Goal: Task Accomplishment & Management: Complete application form

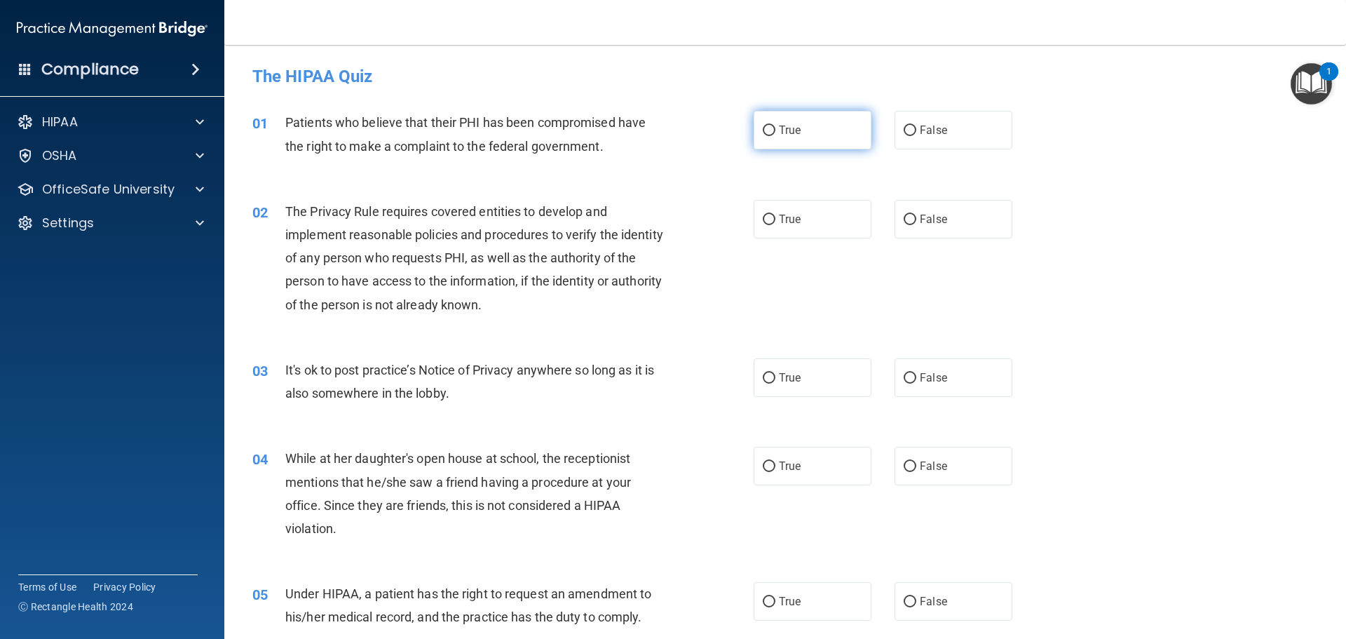
click at [766, 129] on input "True" at bounding box center [769, 131] width 13 height 11
radio input "true"
click at [767, 224] on input "True" at bounding box center [769, 220] width 13 height 11
radio input "true"
click at [908, 377] on input "False" at bounding box center [910, 378] width 13 height 11
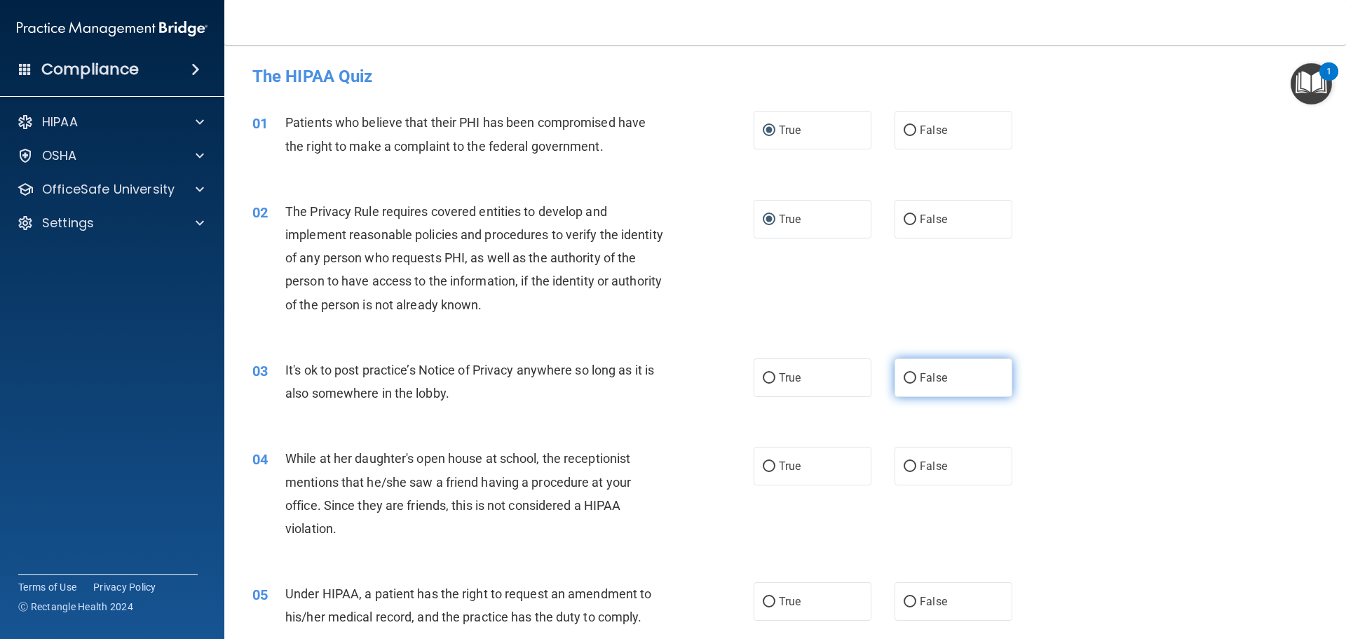
radio input "true"
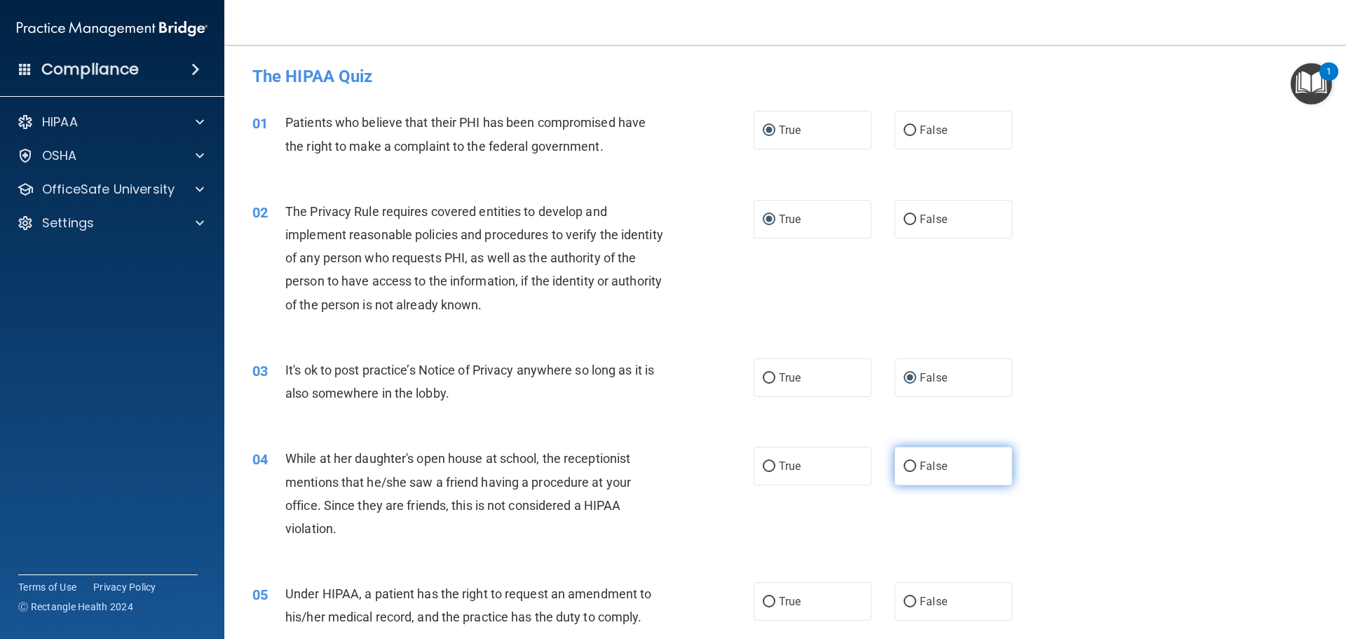
click at [904, 463] on input "False" at bounding box center [910, 466] width 13 height 11
radio input "true"
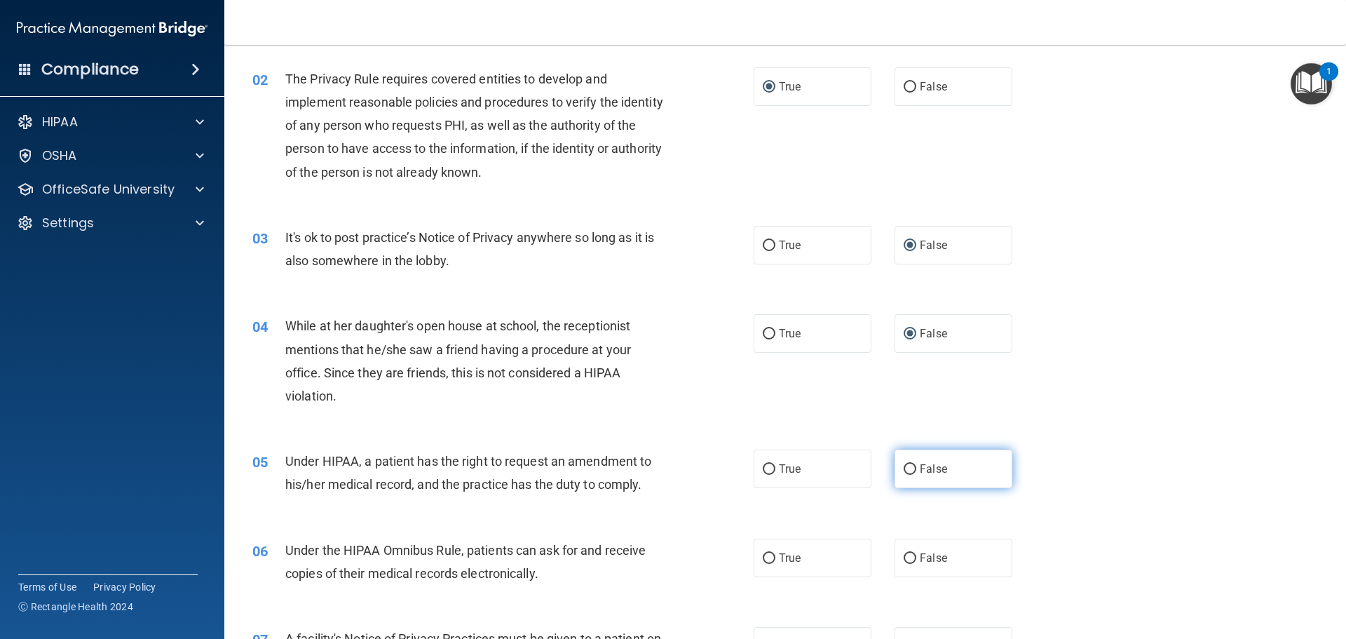
scroll to position [140, 0]
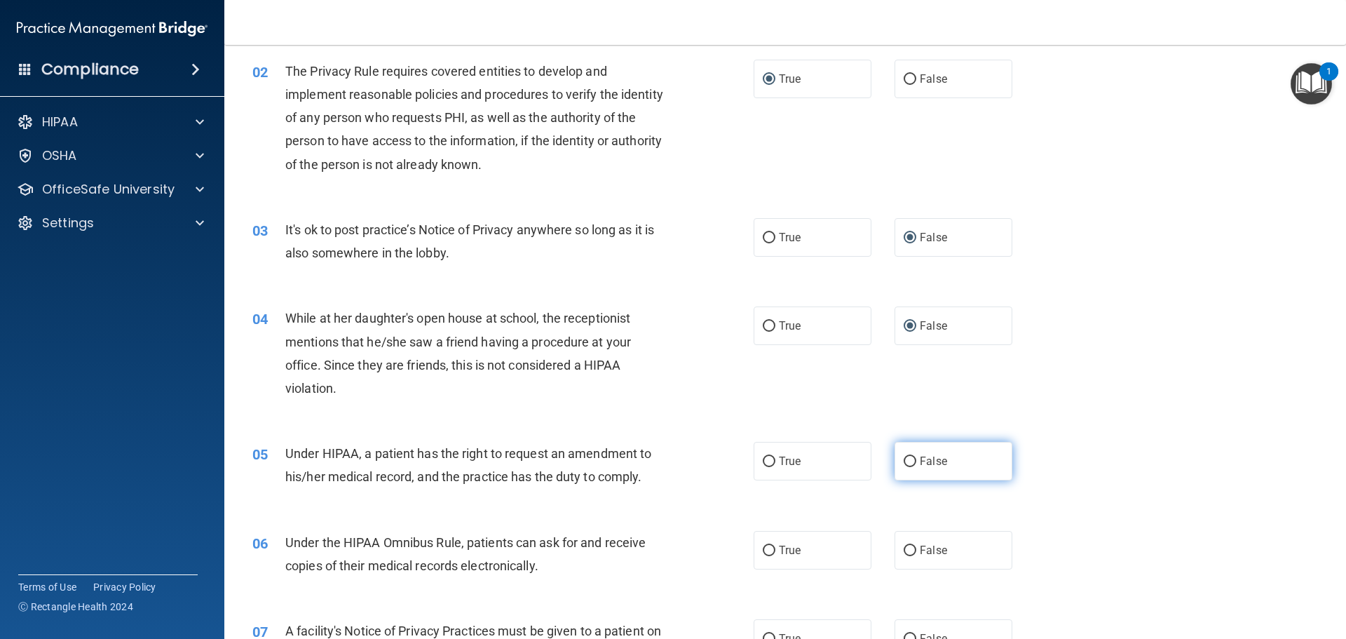
click at [906, 461] on input "False" at bounding box center [910, 461] width 13 height 11
radio input "true"
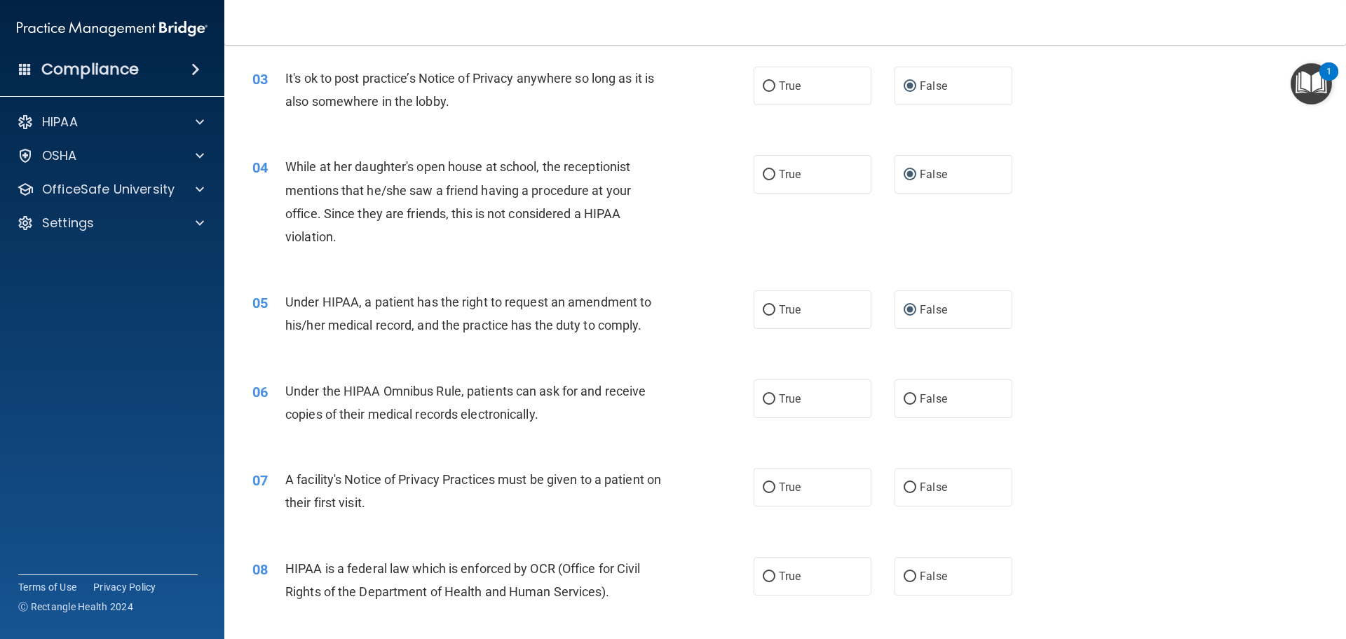
scroll to position [491, 0]
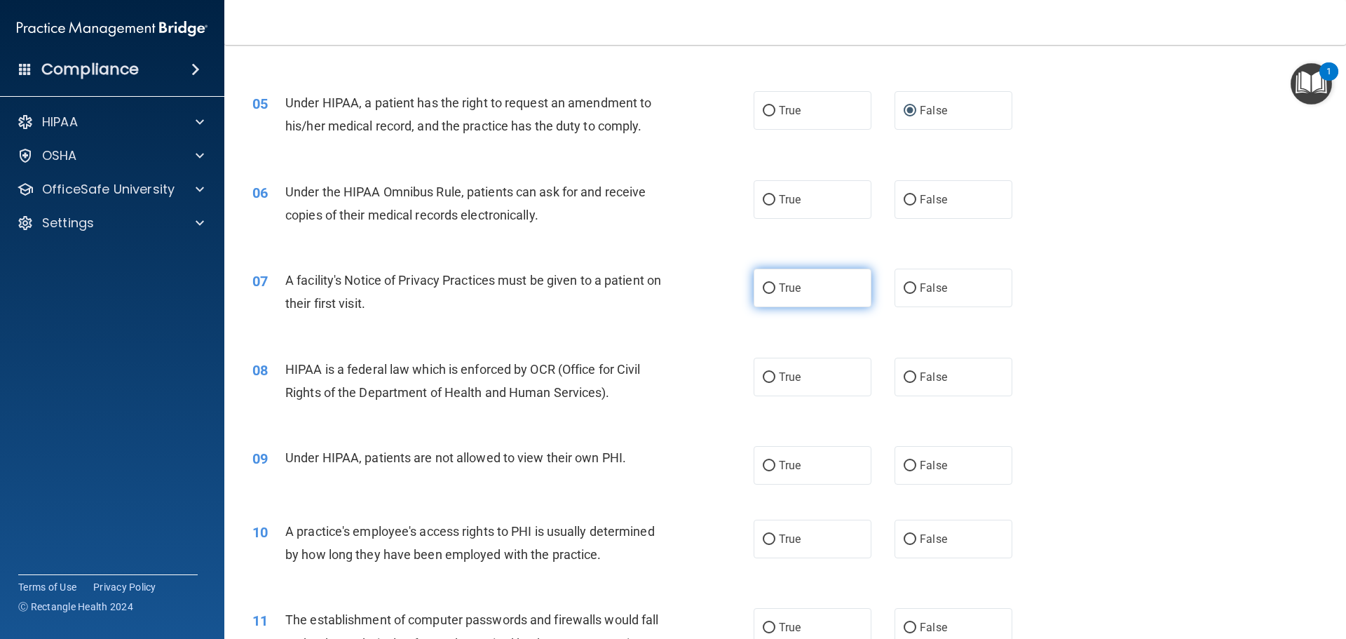
click at [765, 287] on input "True" at bounding box center [769, 288] width 13 height 11
radio input "true"
click at [763, 375] on input "True" at bounding box center [769, 377] width 13 height 11
radio input "true"
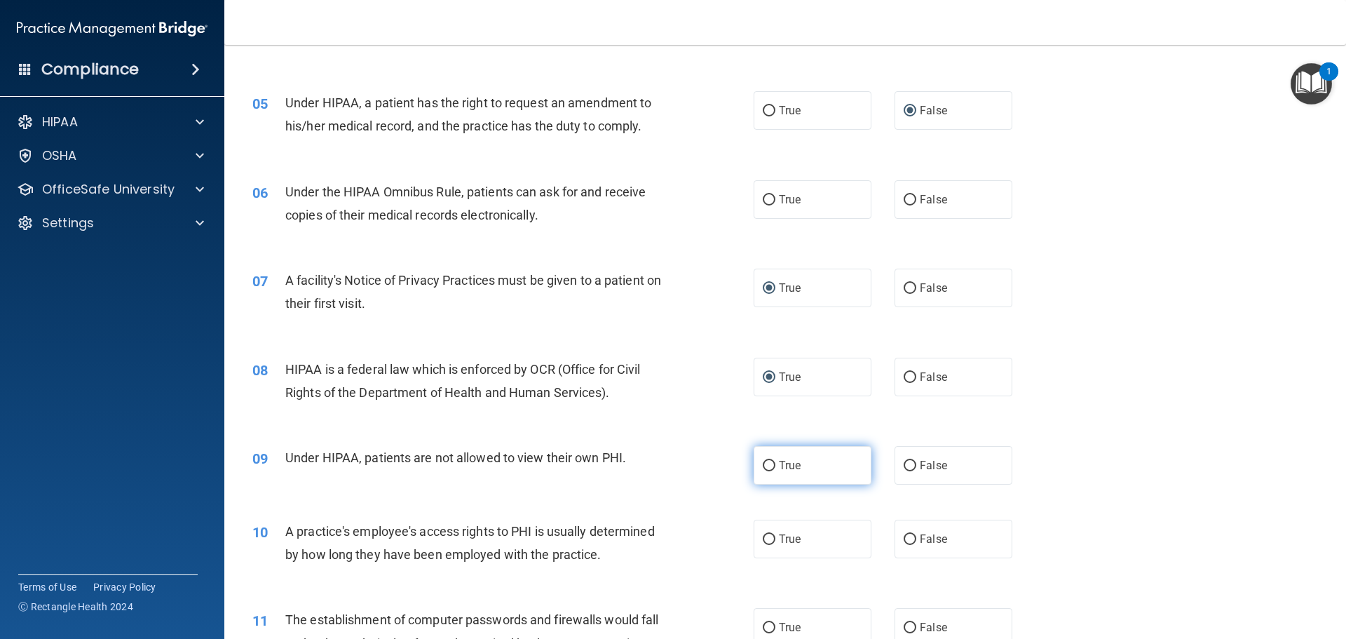
click at [765, 464] on input "True" at bounding box center [769, 466] width 13 height 11
radio input "true"
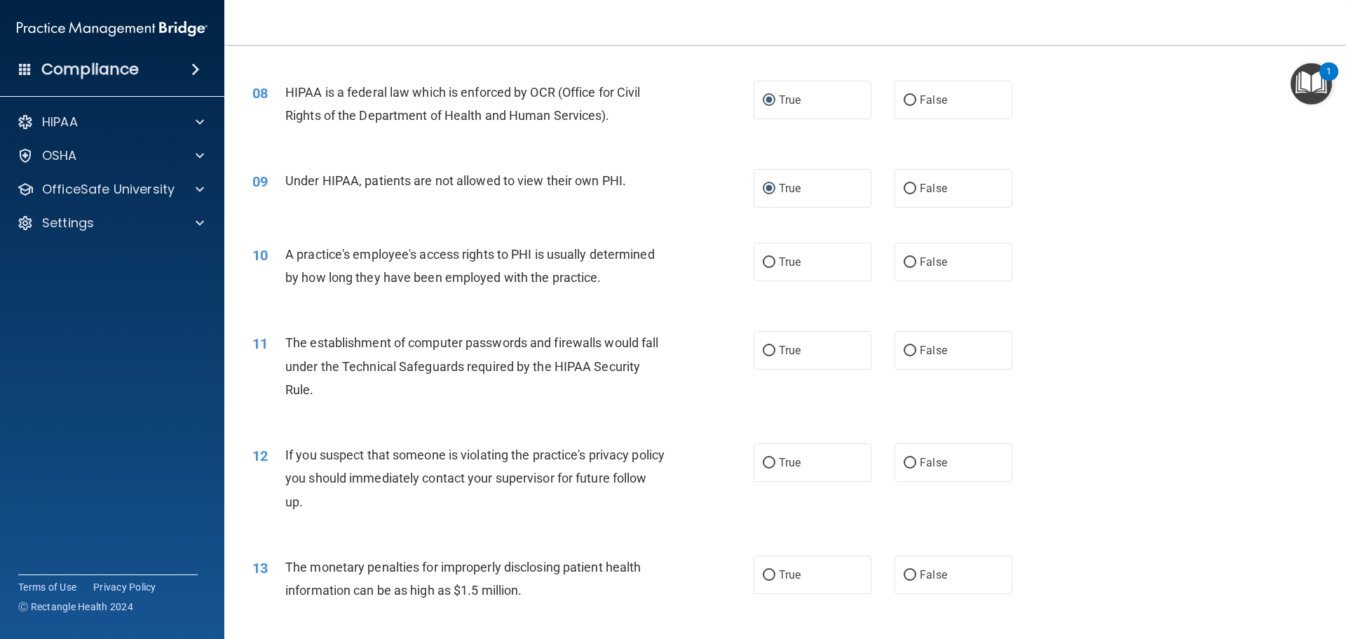
scroll to position [771, 0]
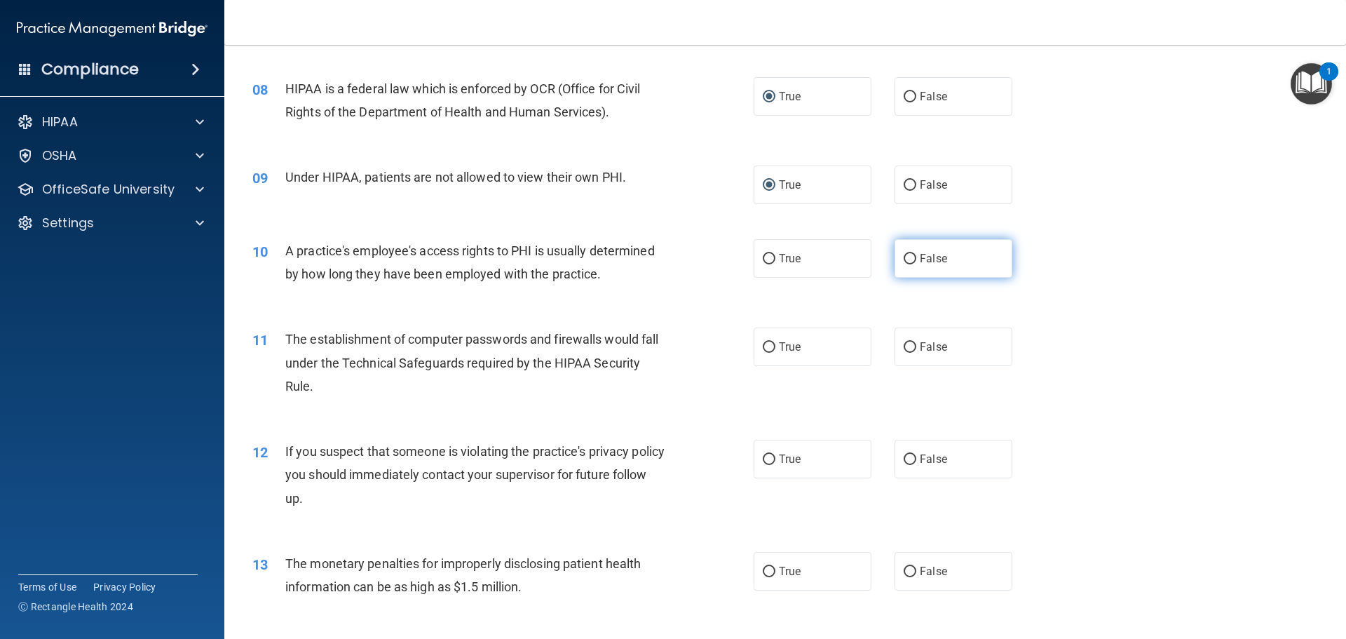
click at [905, 257] on input "False" at bounding box center [910, 259] width 13 height 11
radio input "true"
click at [766, 344] on input "True" at bounding box center [769, 347] width 13 height 11
radio input "true"
click at [766, 456] on input "True" at bounding box center [769, 459] width 13 height 11
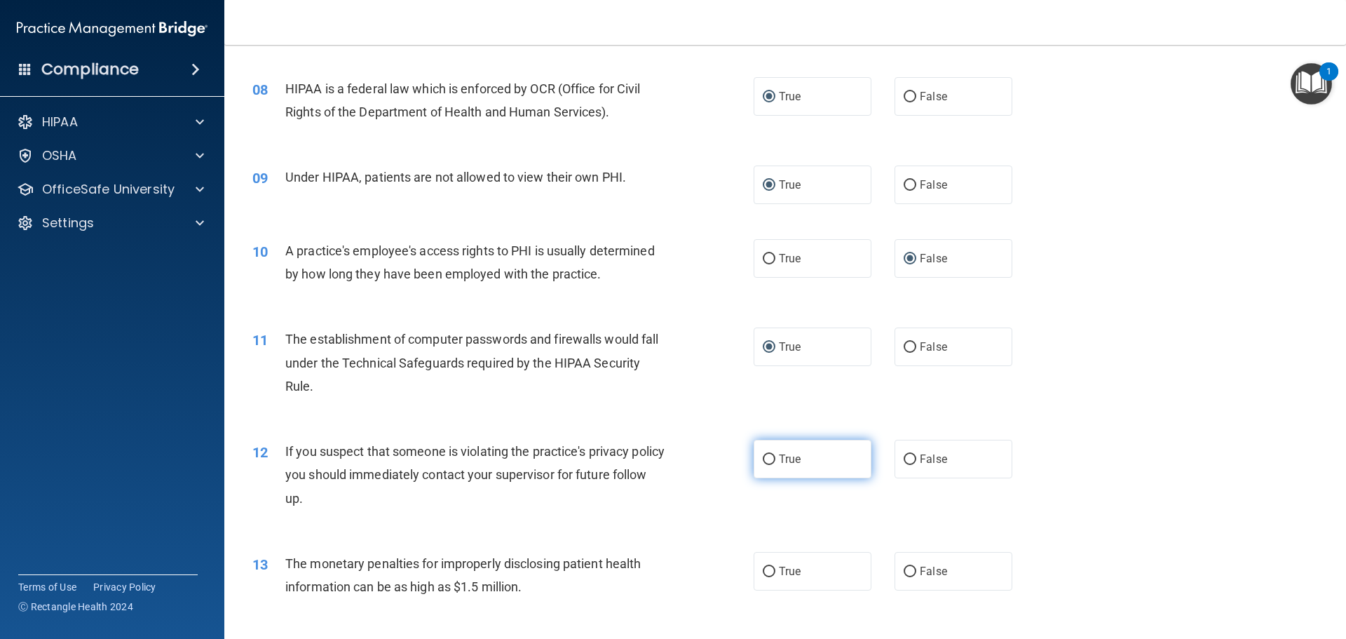
radio input "true"
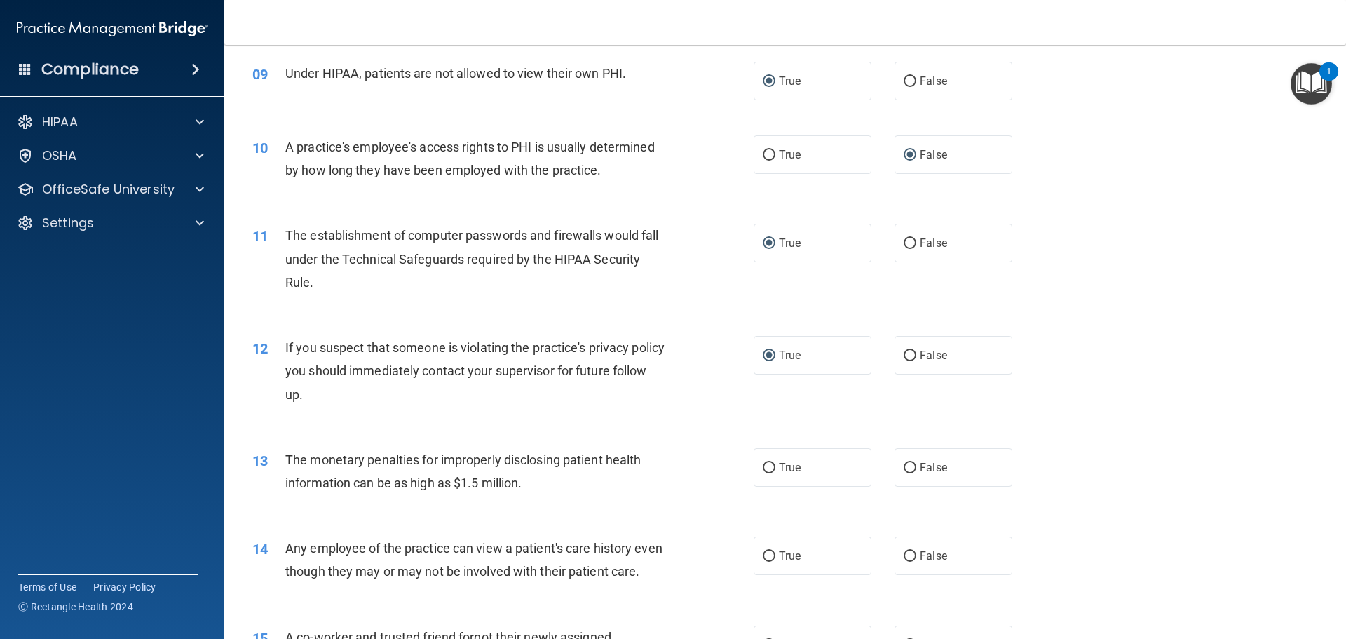
scroll to position [912, 0]
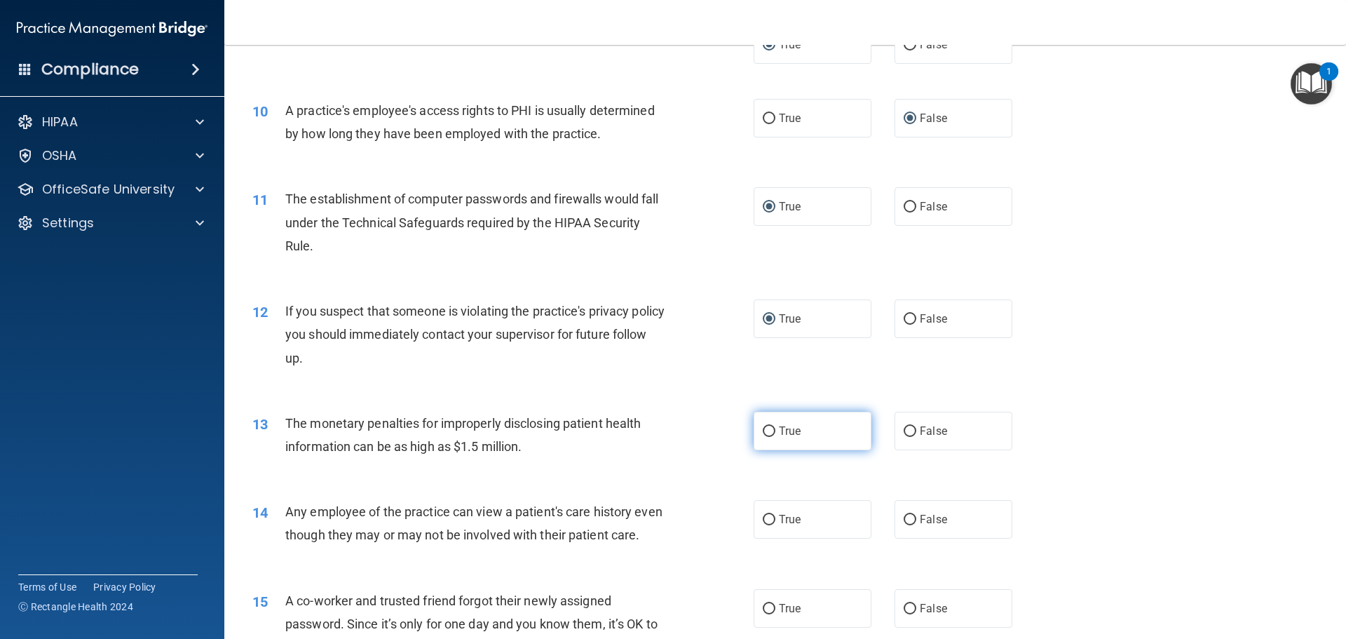
click at [768, 432] on input "True" at bounding box center [769, 431] width 13 height 11
radio input "true"
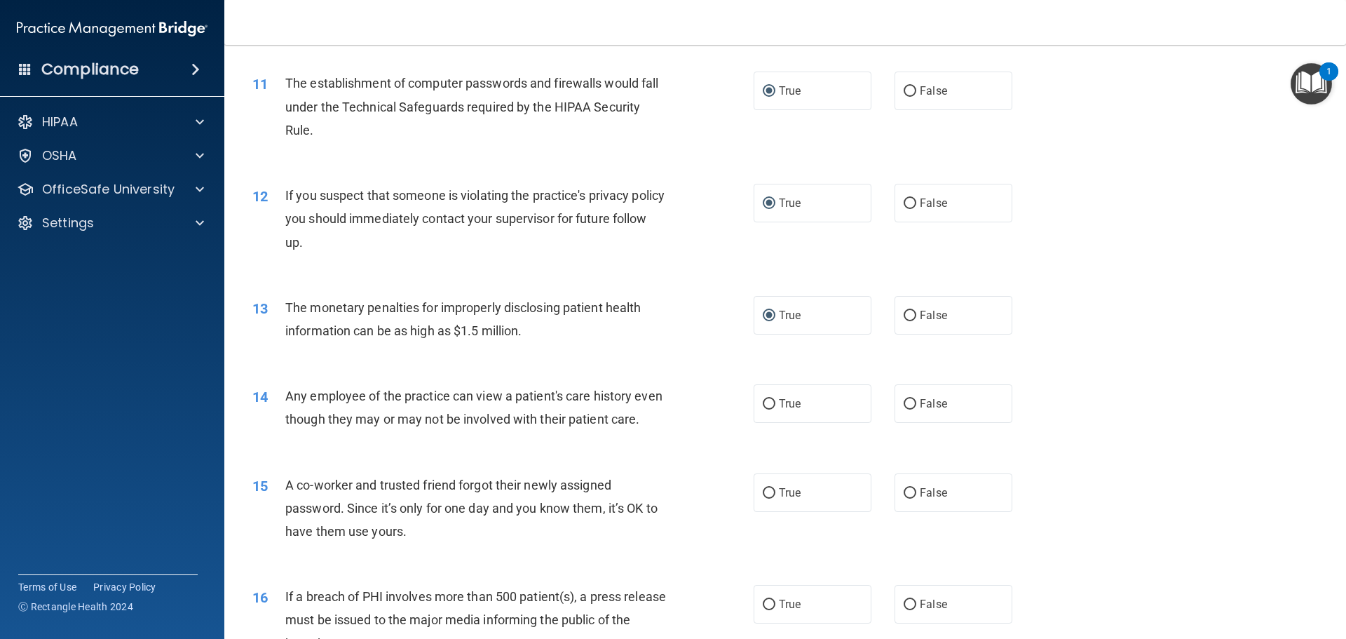
scroll to position [1052, 0]
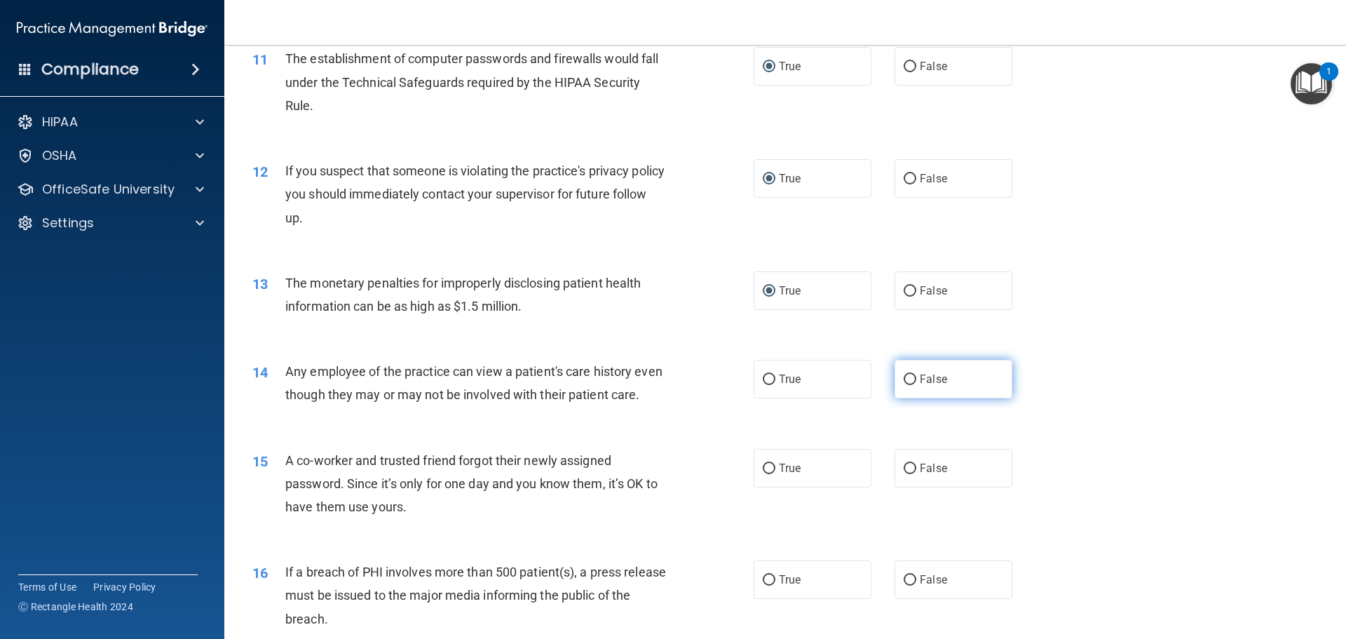
click at [905, 377] on input "False" at bounding box center [910, 379] width 13 height 11
radio input "true"
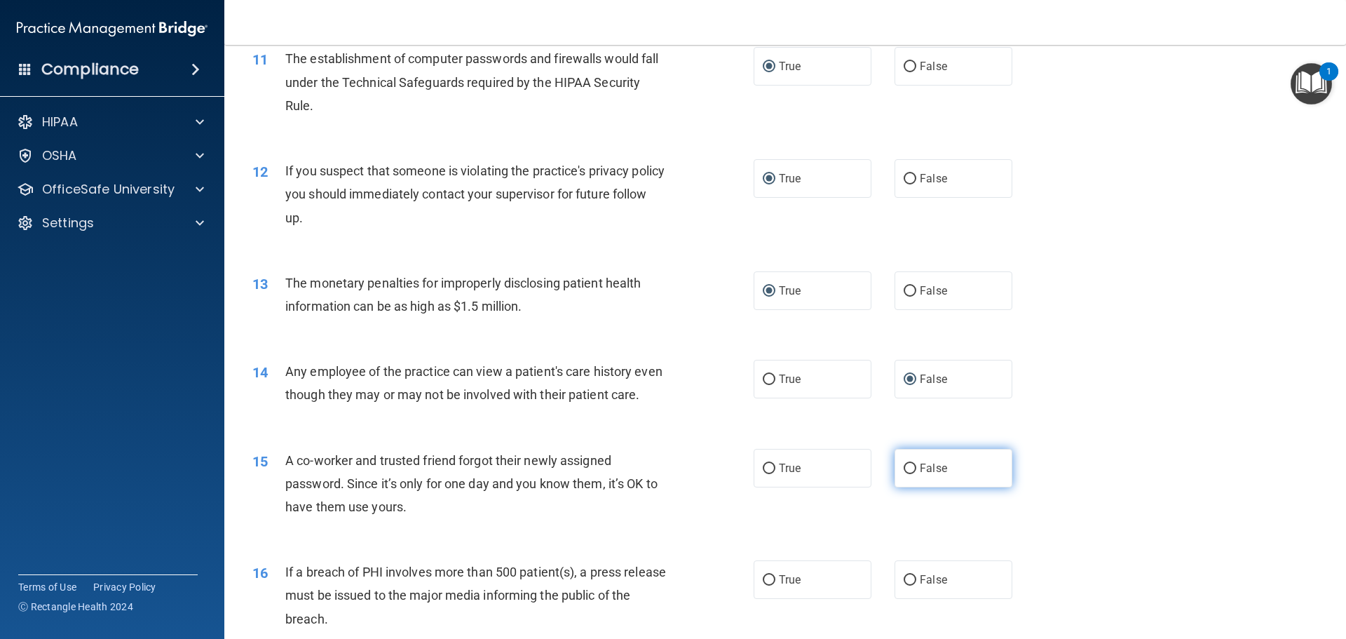
click at [904, 474] on input "False" at bounding box center [910, 468] width 13 height 11
radio input "true"
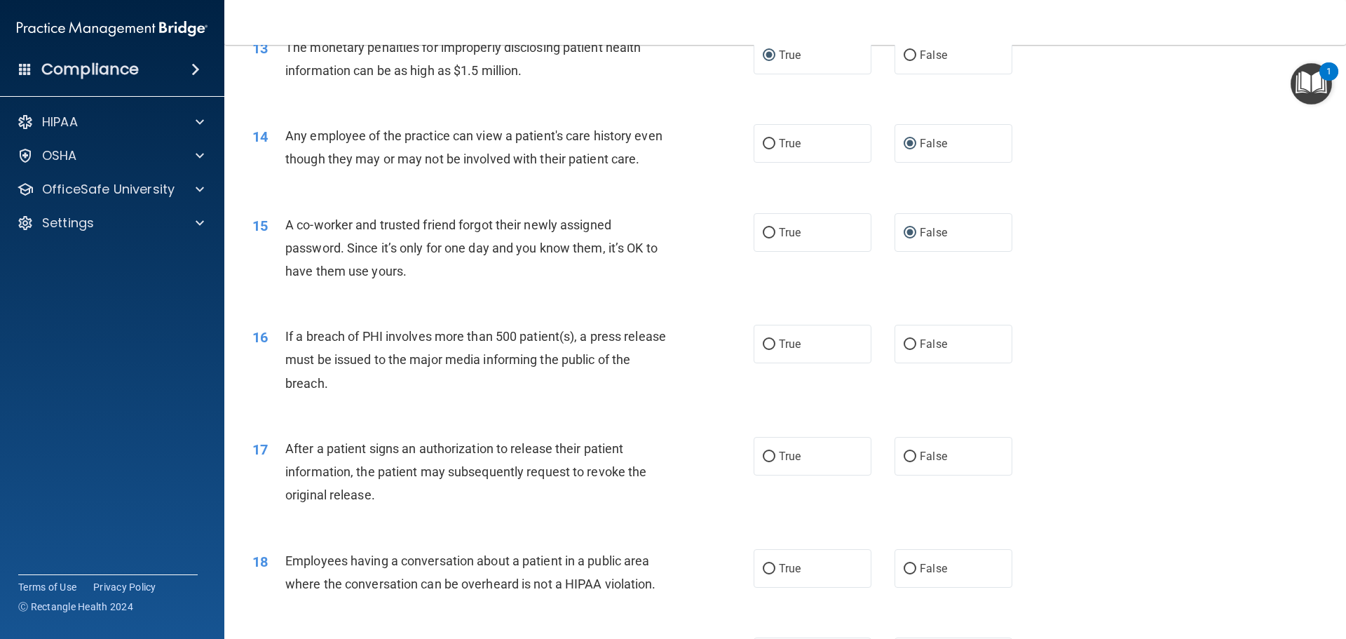
scroll to position [1332, 0]
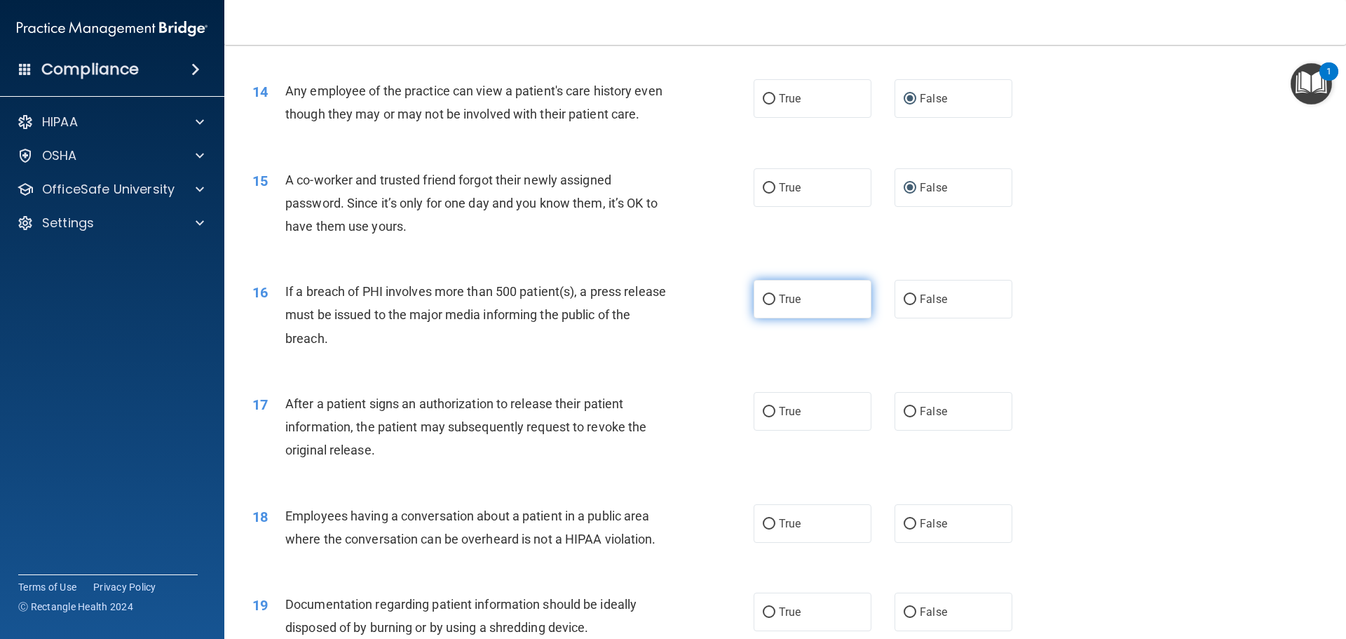
click at [767, 305] on input "True" at bounding box center [769, 300] width 13 height 11
radio input "true"
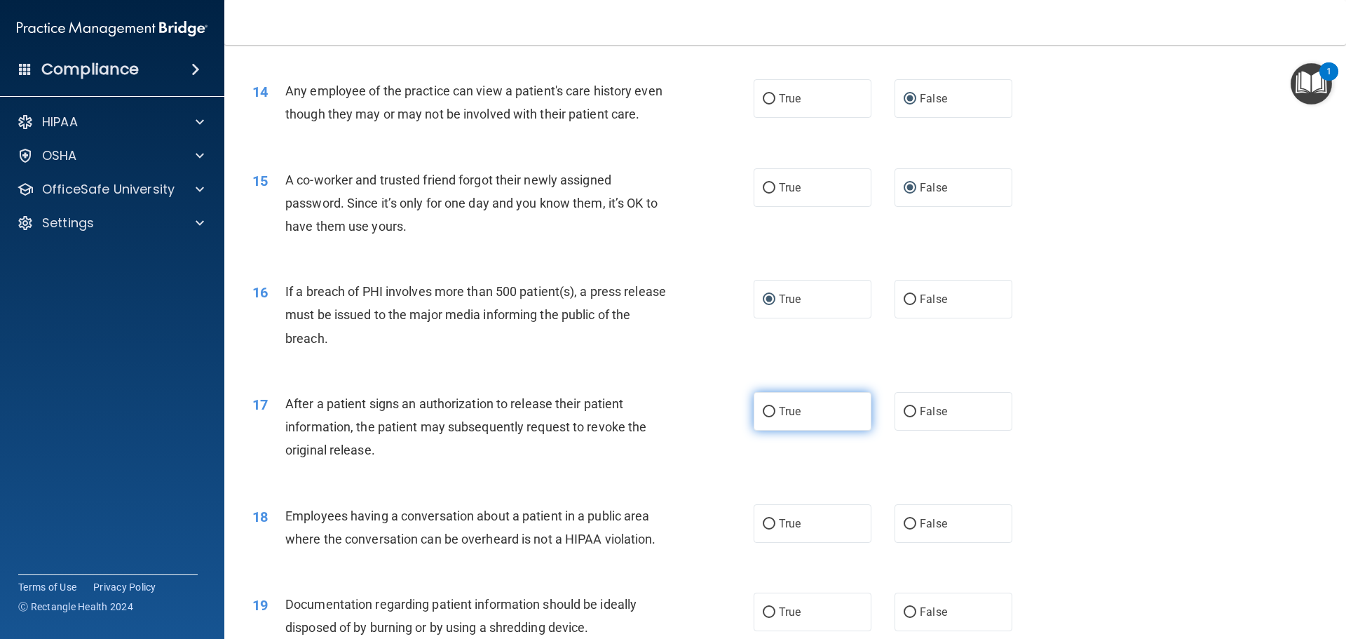
click at [765, 431] on label "True" at bounding box center [813, 411] width 118 height 39
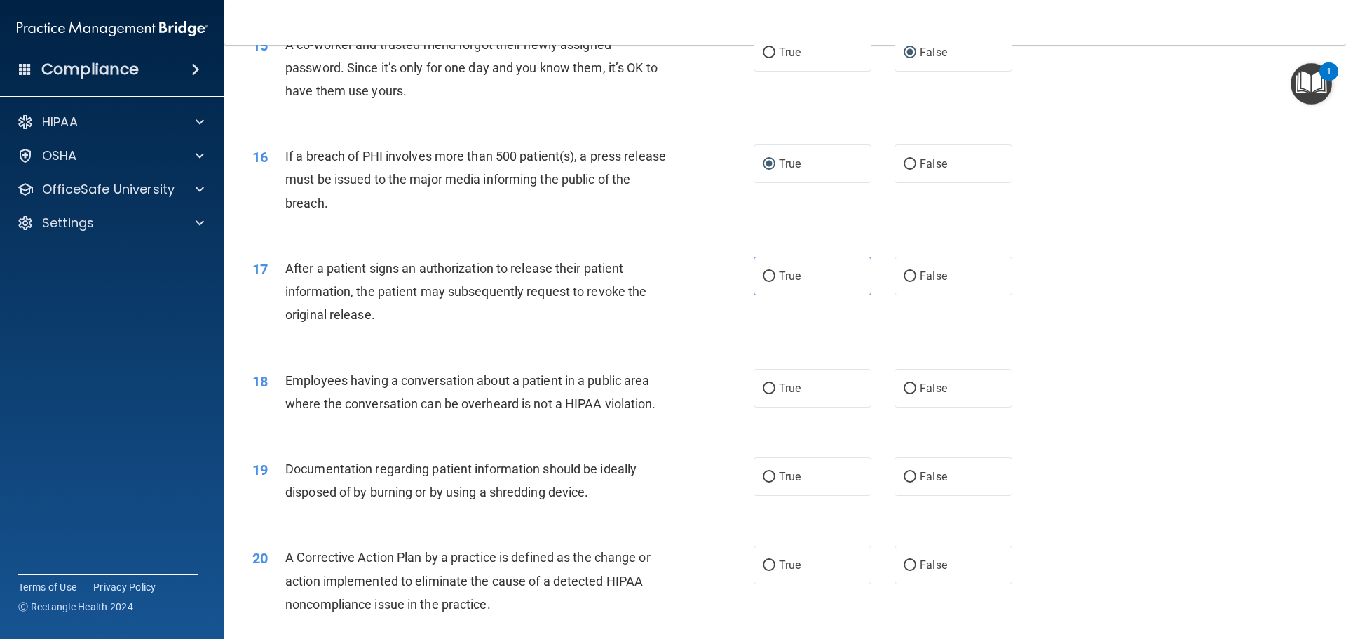
scroll to position [1543, 0]
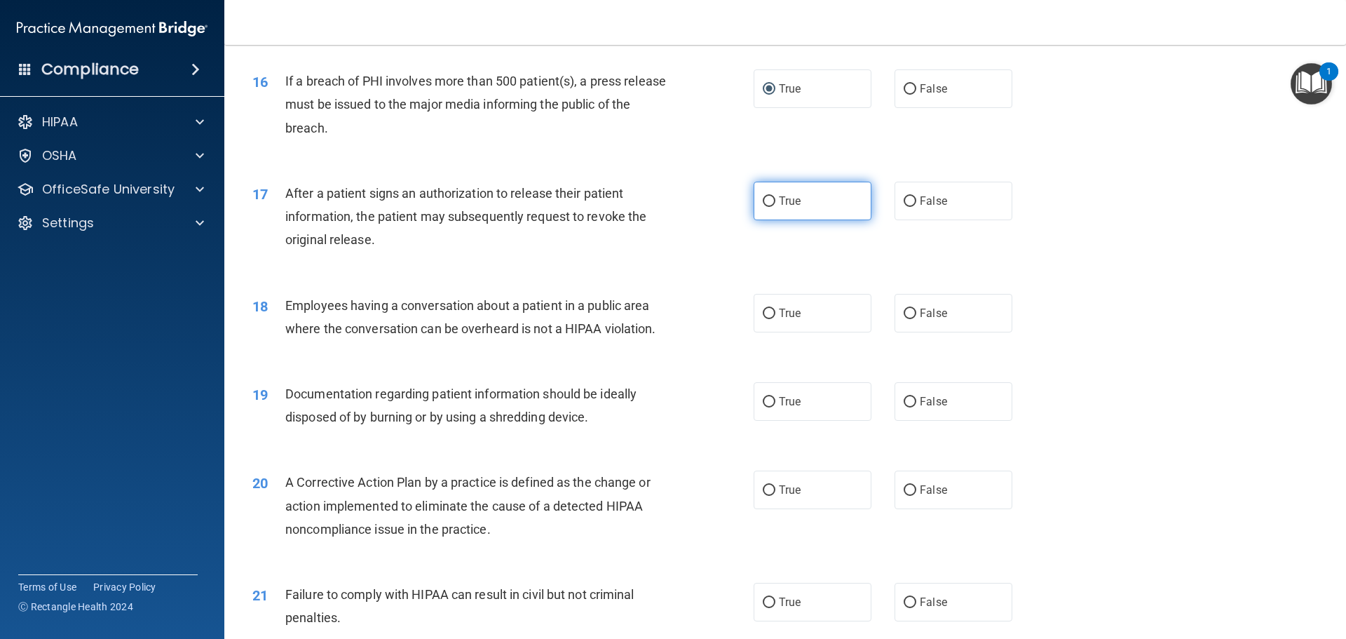
click at [765, 207] on input "True" at bounding box center [769, 201] width 13 height 11
radio input "true"
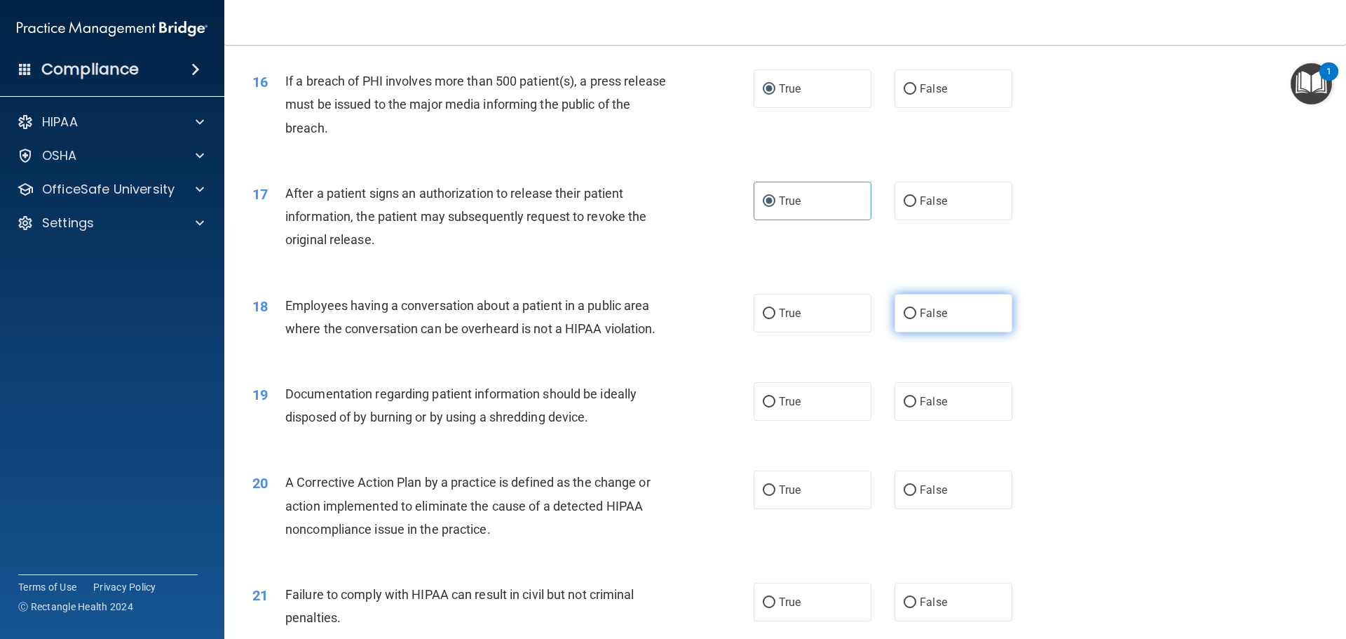
click at [906, 319] on input "False" at bounding box center [910, 314] width 13 height 11
radio input "true"
drag, startPoint x: 764, startPoint y: 417, endPoint x: 759, endPoint y: 487, distance: 69.6
click at [764, 420] on label "True" at bounding box center [813, 401] width 118 height 39
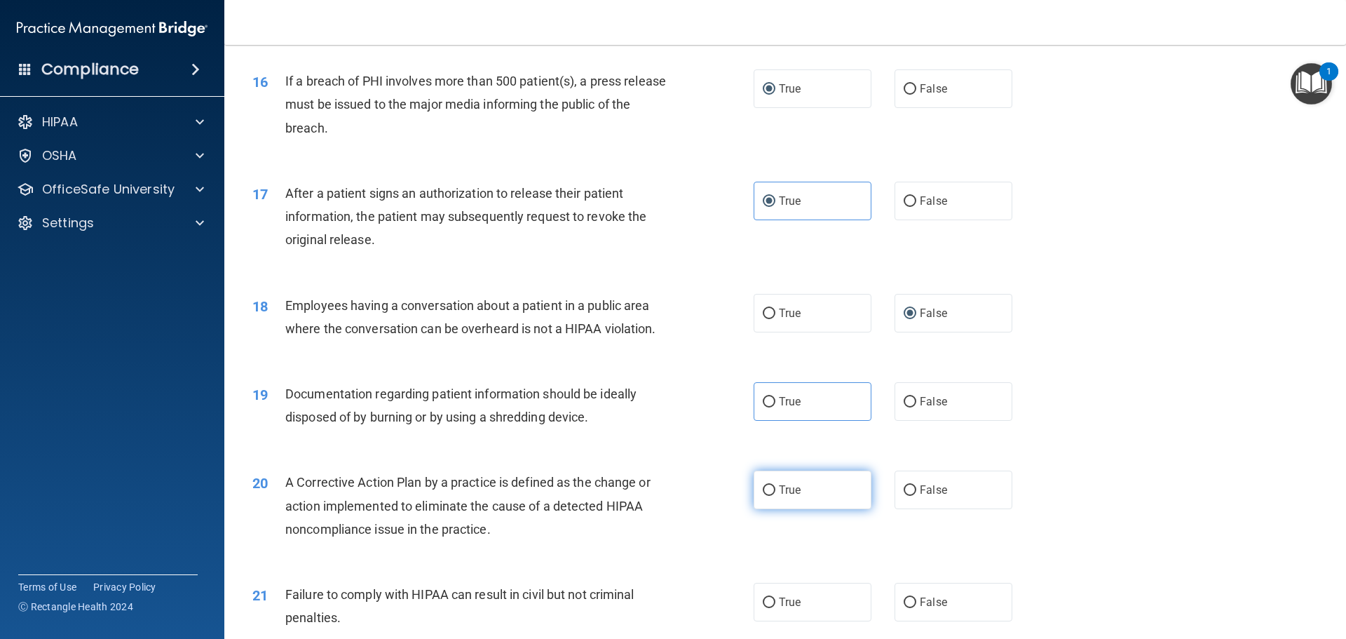
click at [764, 496] on input "True" at bounding box center [769, 490] width 13 height 11
radio input "true"
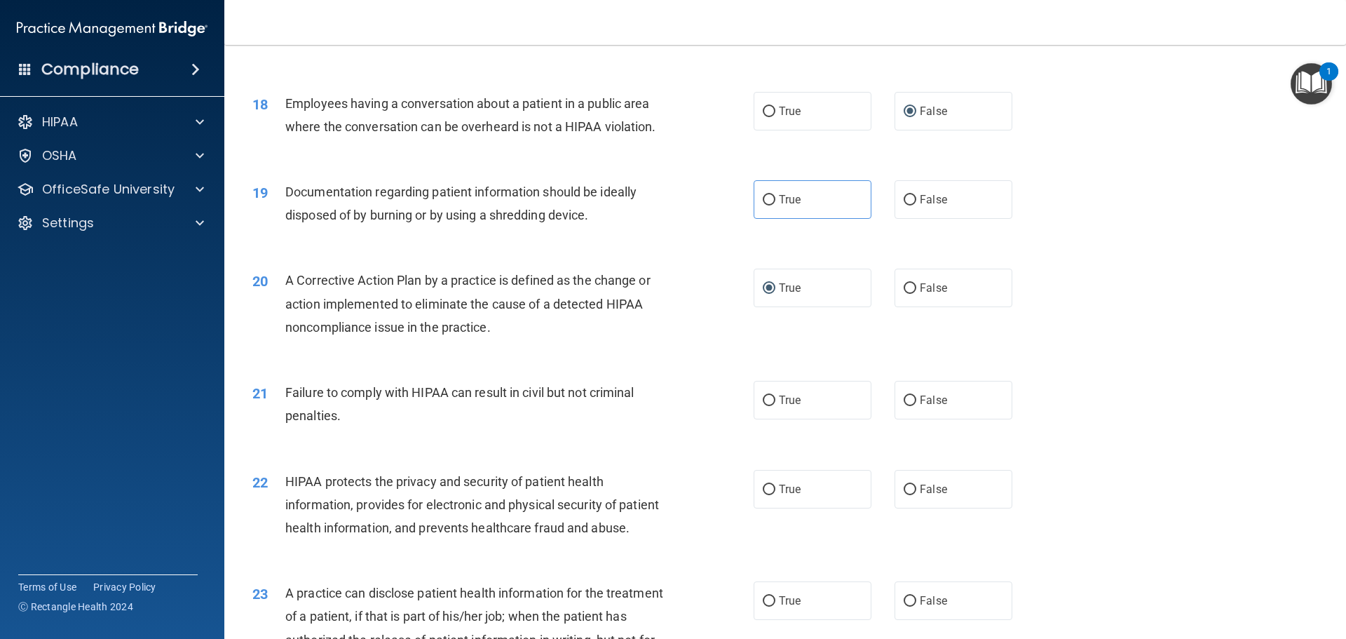
scroll to position [1753, 0]
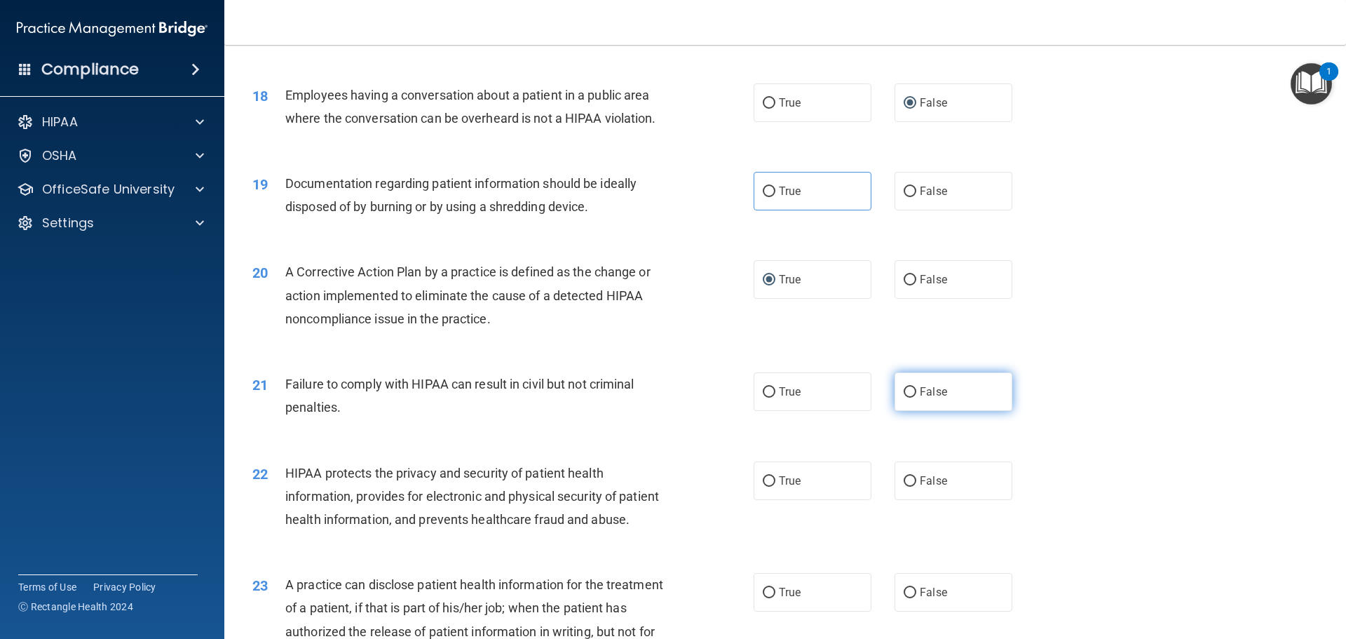
click at [908, 398] on input "False" at bounding box center [910, 392] width 13 height 11
radio input "true"
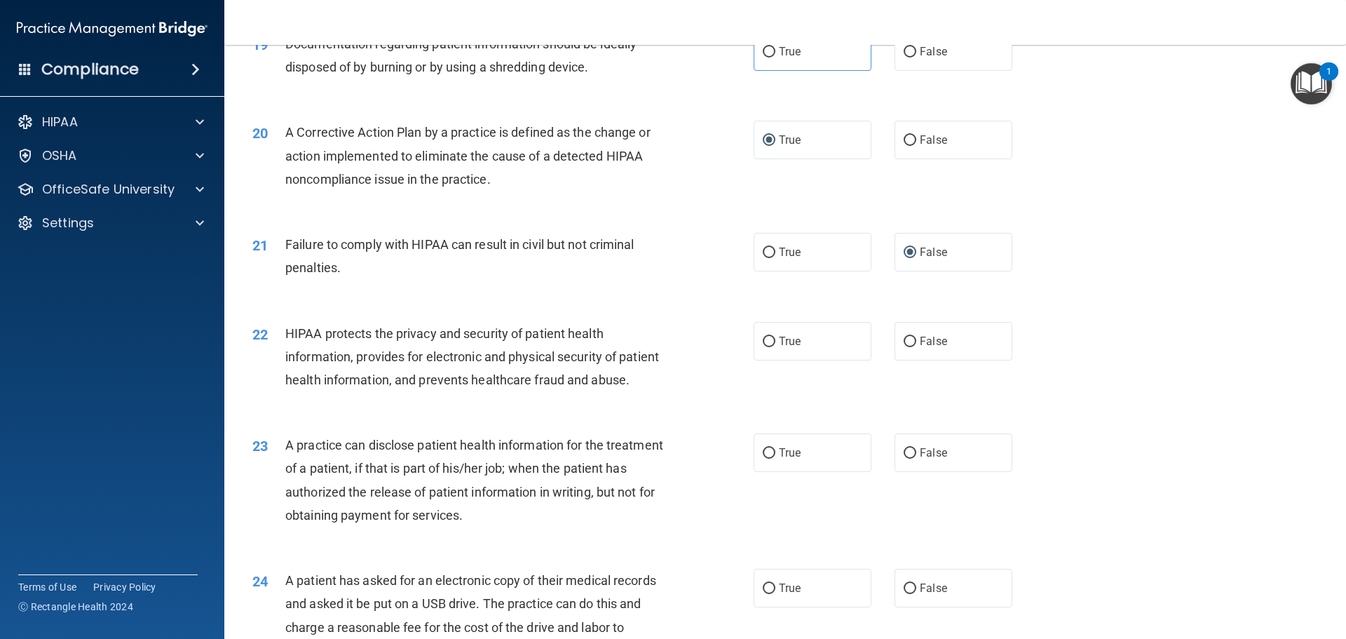
scroll to position [1893, 0]
click at [767, 346] on input "True" at bounding box center [769, 341] width 13 height 11
radio input "true"
click at [908, 458] on input "False" at bounding box center [910, 452] width 13 height 11
radio input "true"
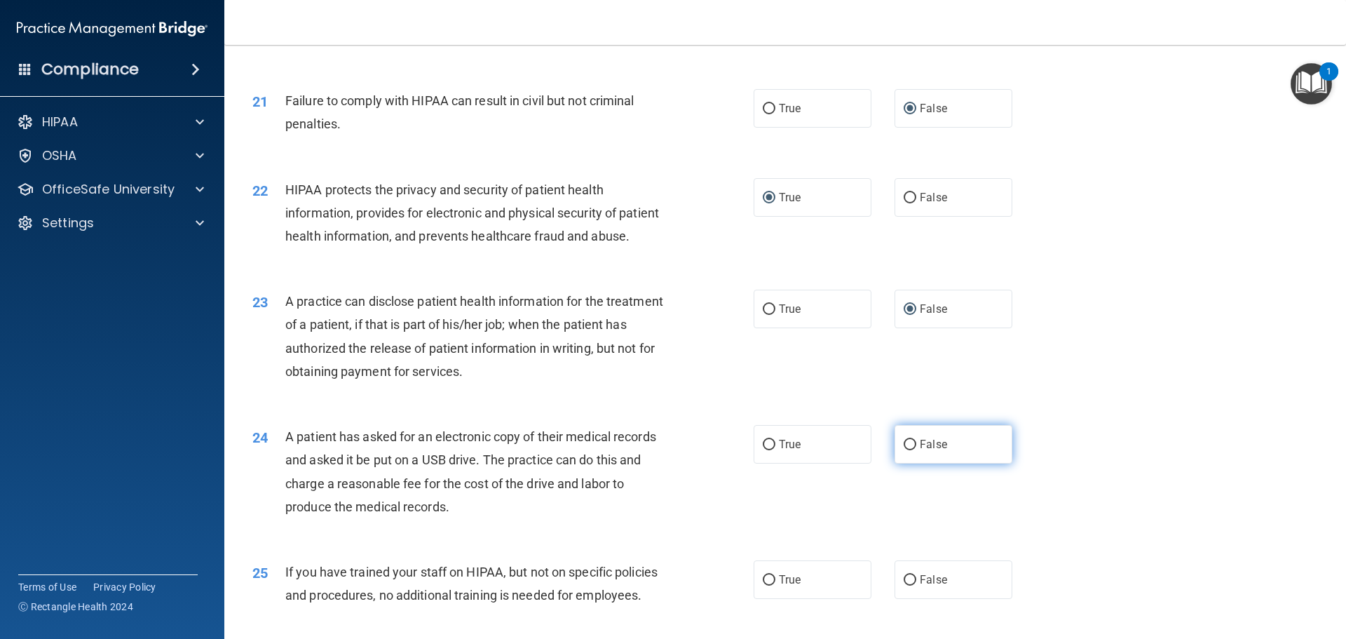
scroll to position [2104, 0]
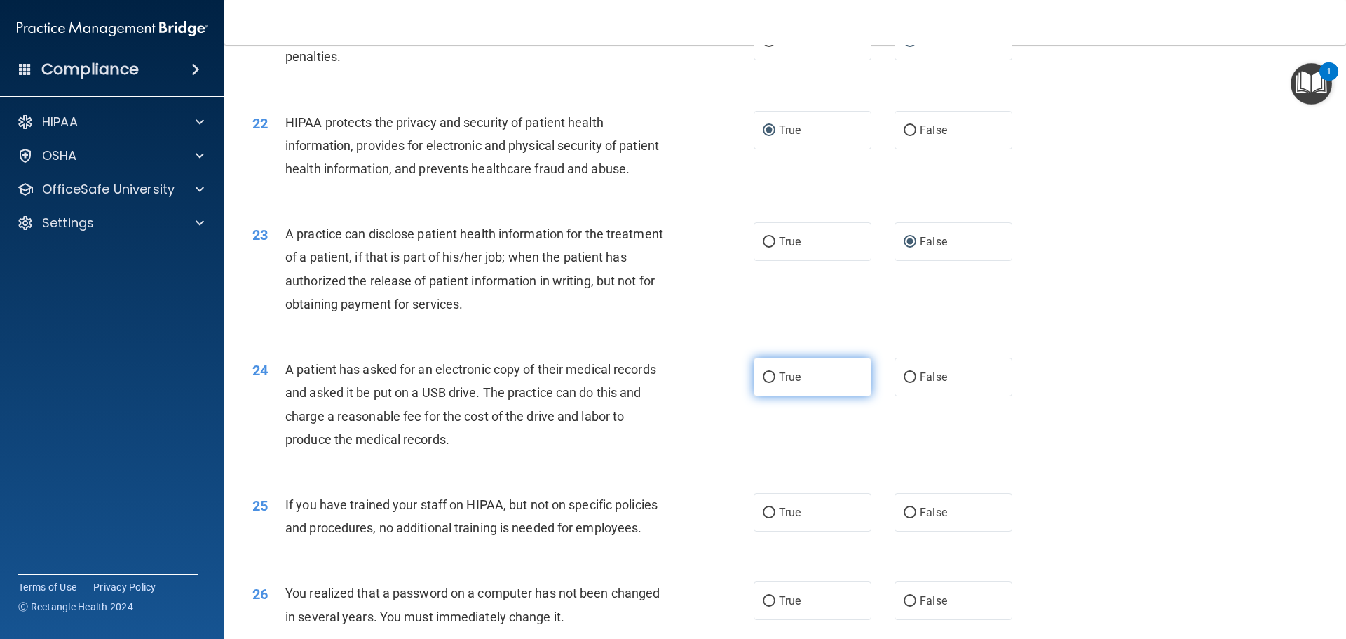
click at [767, 383] on input "True" at bounding box center [769, 377] width 13 height 11
radio input "true"
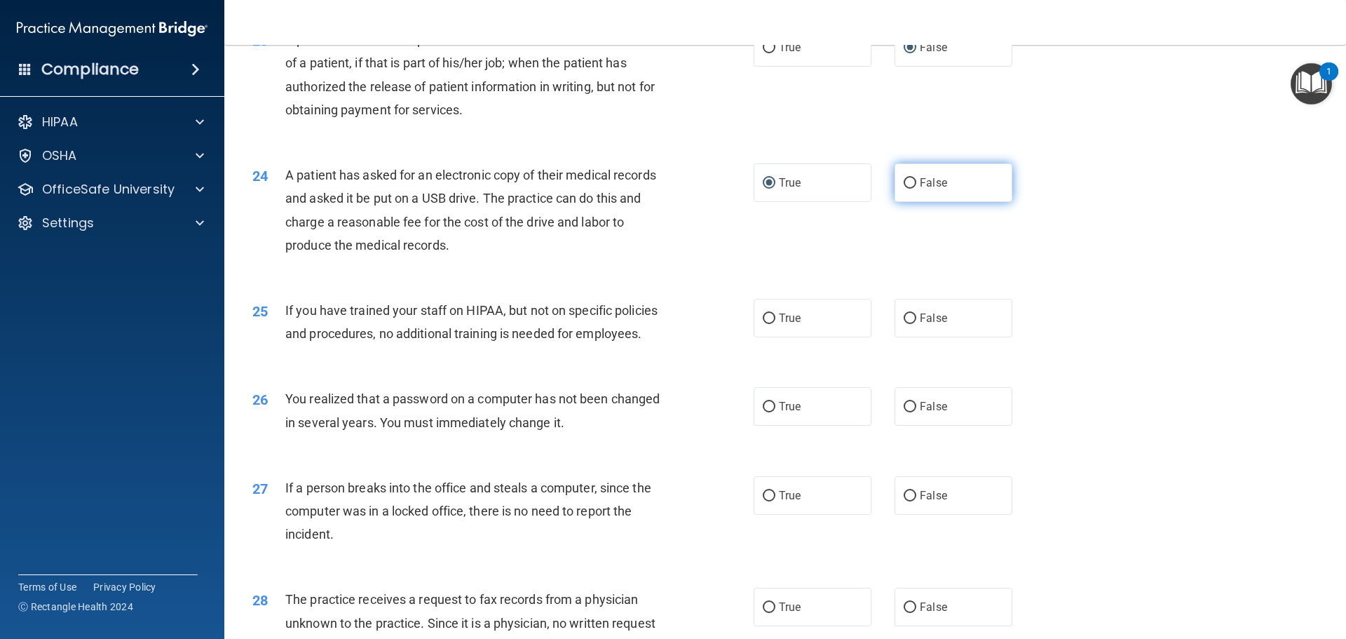
scroll to position [2314, 0]
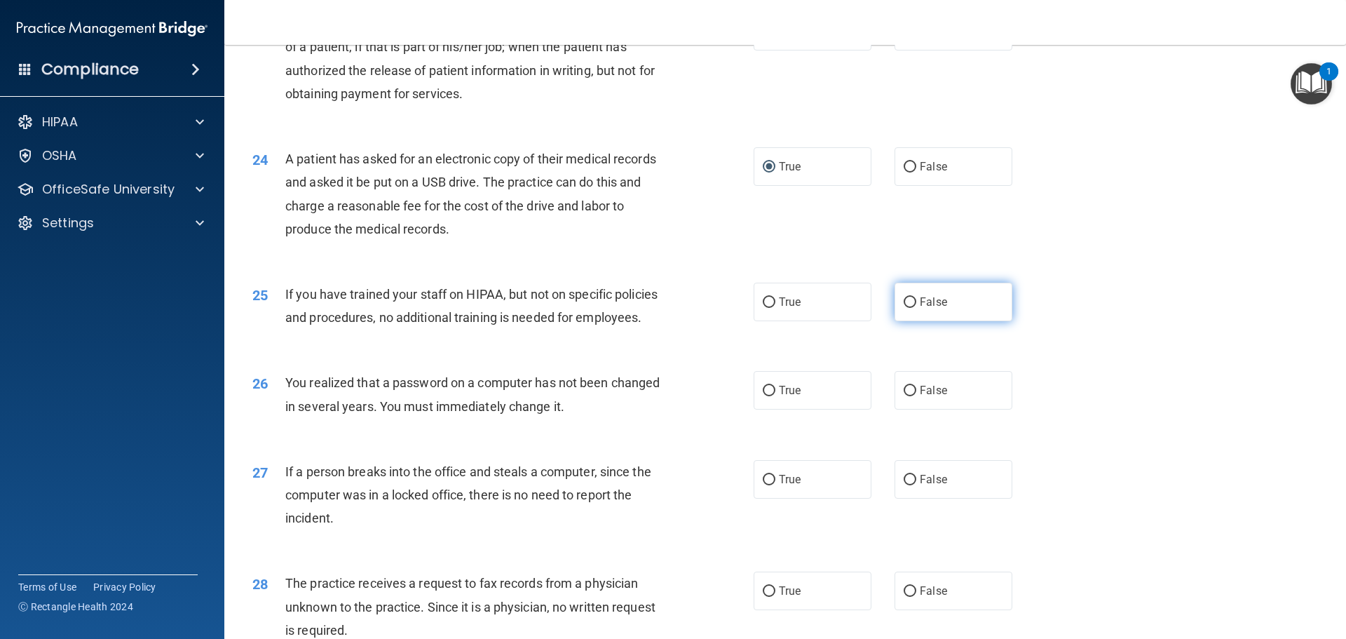
click at [904, 308] on input "False" at bounding box center [910, 302] width 13 height 11
radio input "true"
click at [763, 396] on input "True" at bounding box center [769, 391] width 13 height 11
radio input "true"
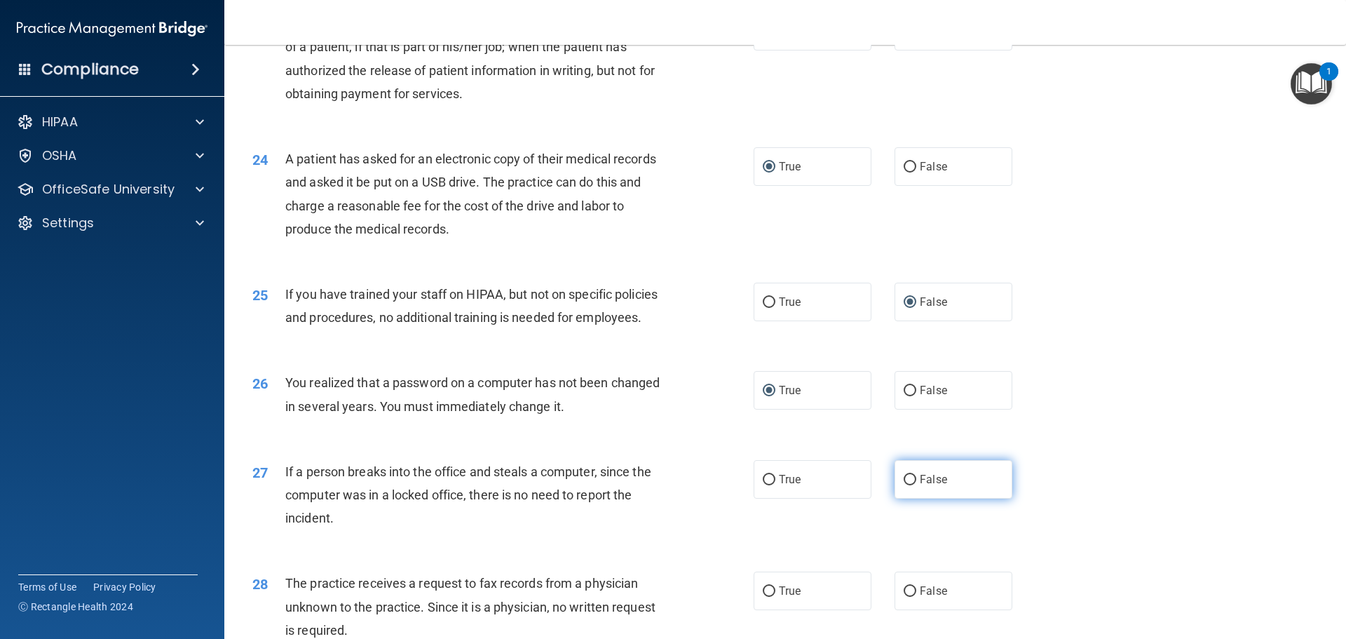
click at [904, 485] on input "False" at bounding box center [910, 480] width 13 height 11
radio input "true"
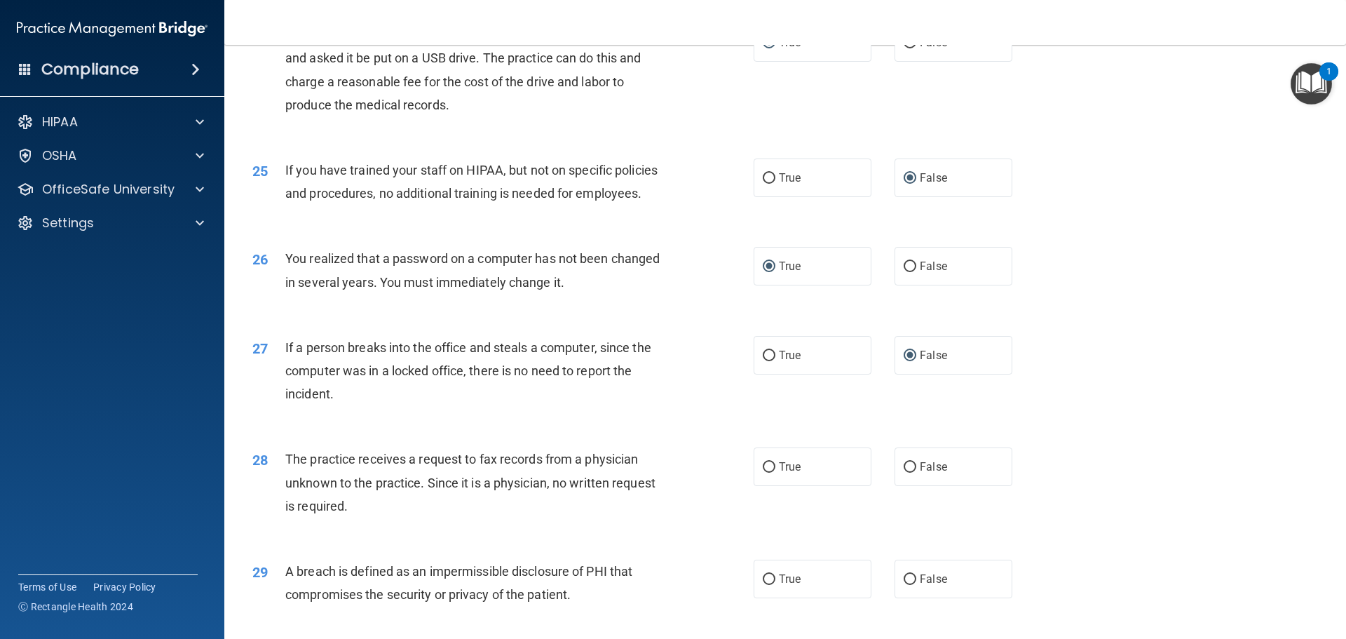
scroll to position [2594, 0]
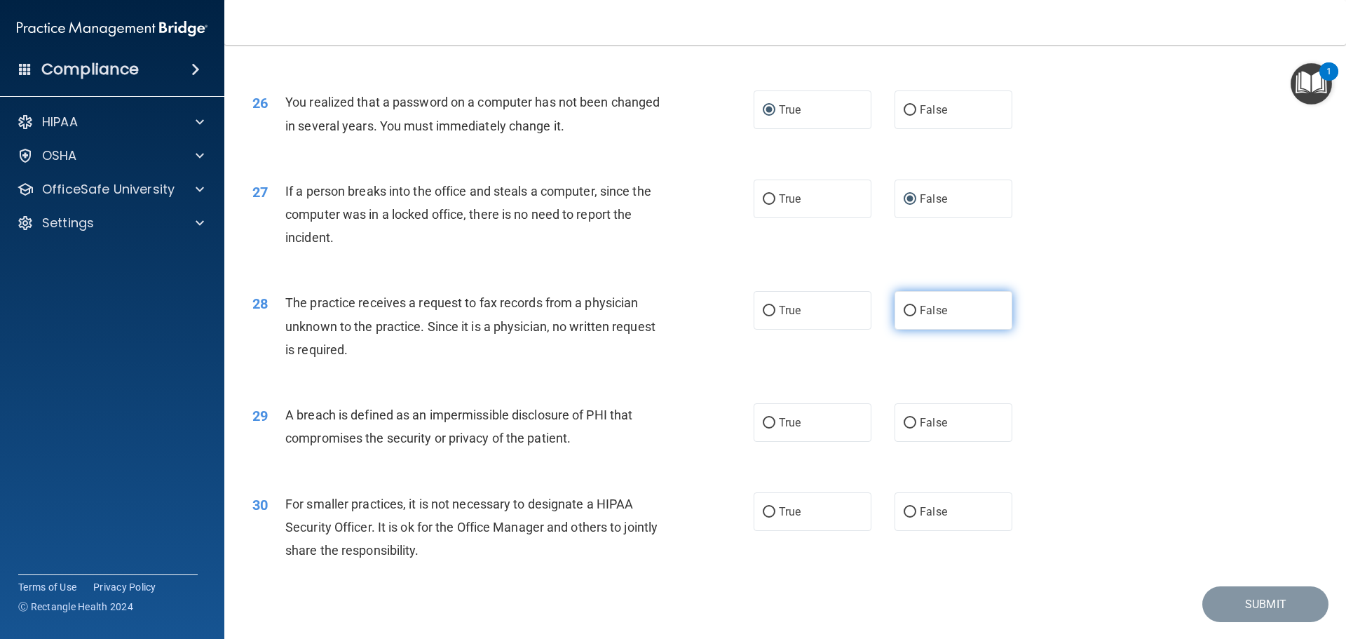
click at [906, 316] on input "False" at bounding box center [910, 311] width 13 height 11
radio input "true"
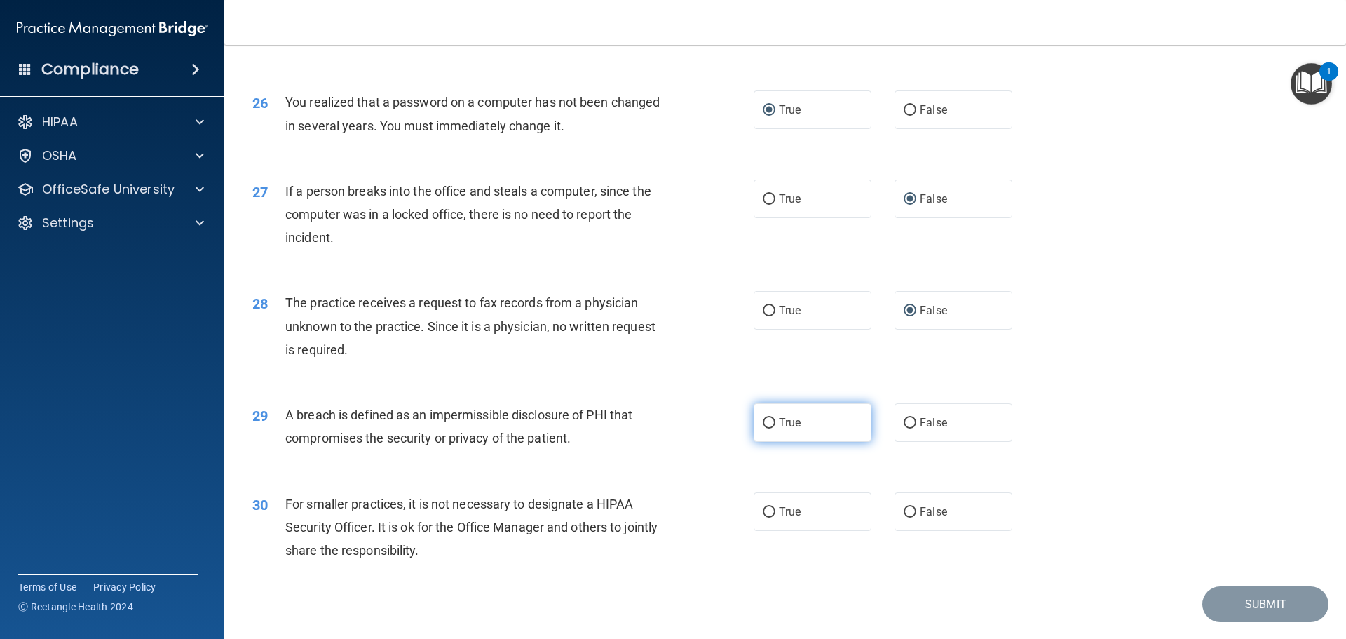
click at [766, 428] on input "True" at bounding box center [769, 423] width 13 height 11
radio input "true"
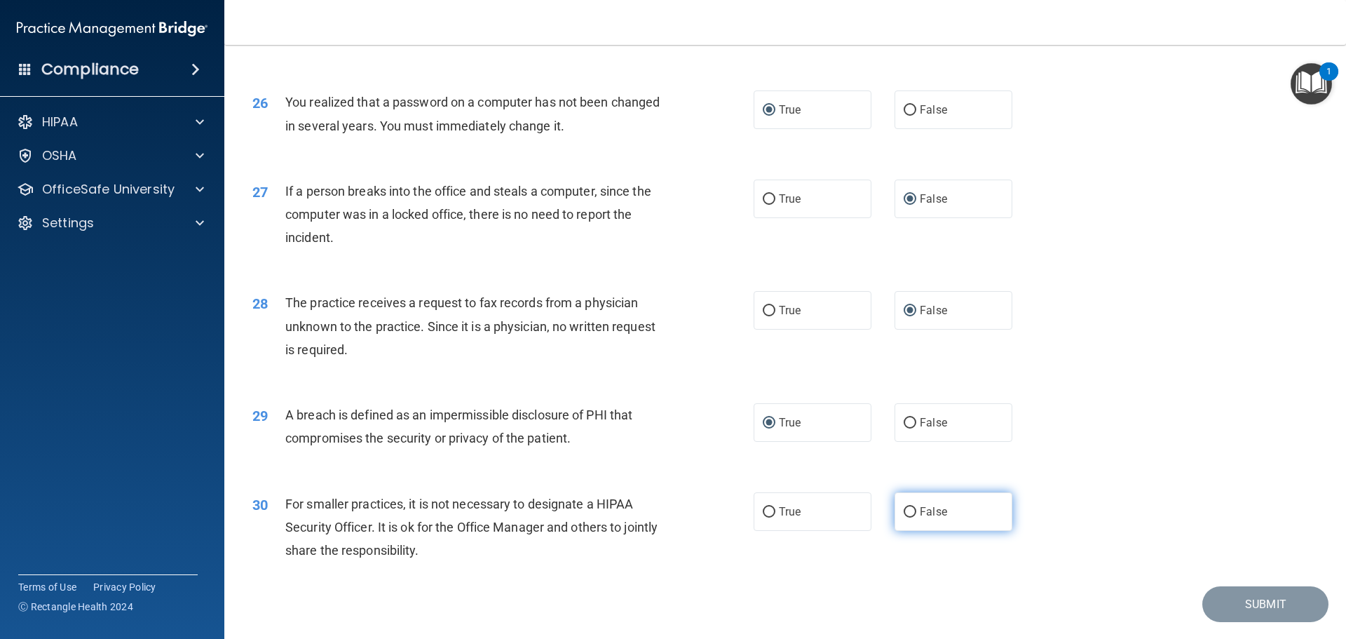
click at [904, 517] on input "False" at bounding box center [910, 512] width 13 height 11
radio input "true"
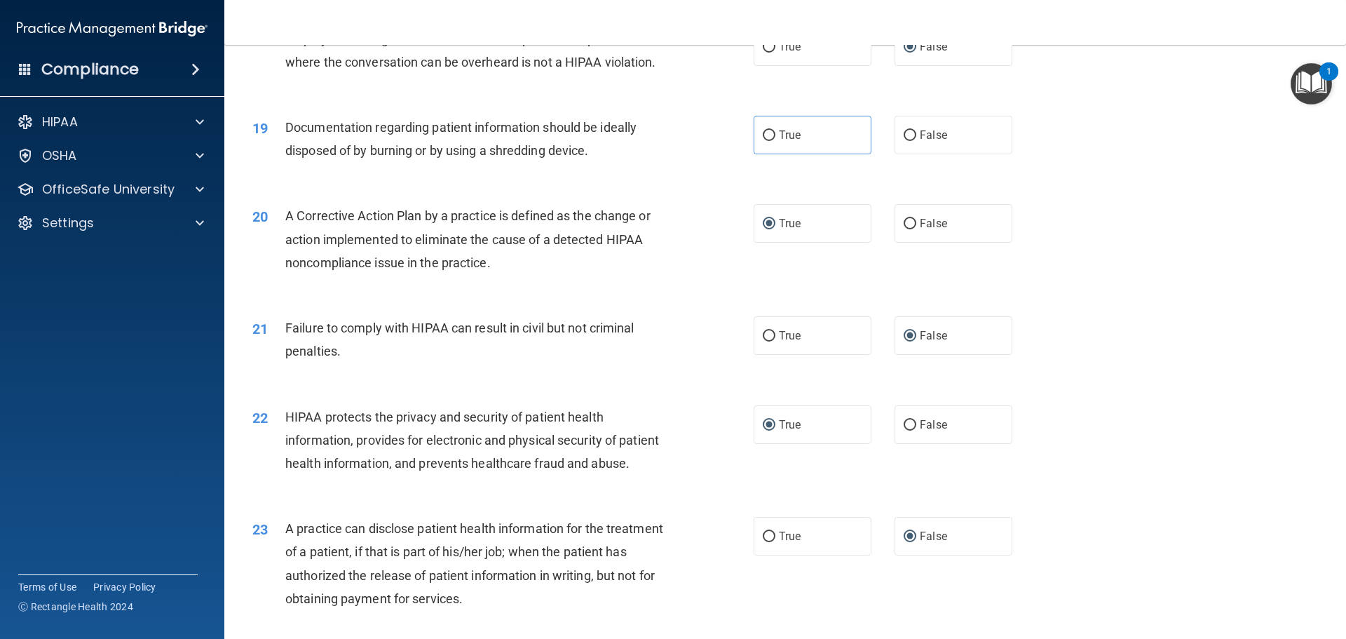
scroll to position [1768, 0]
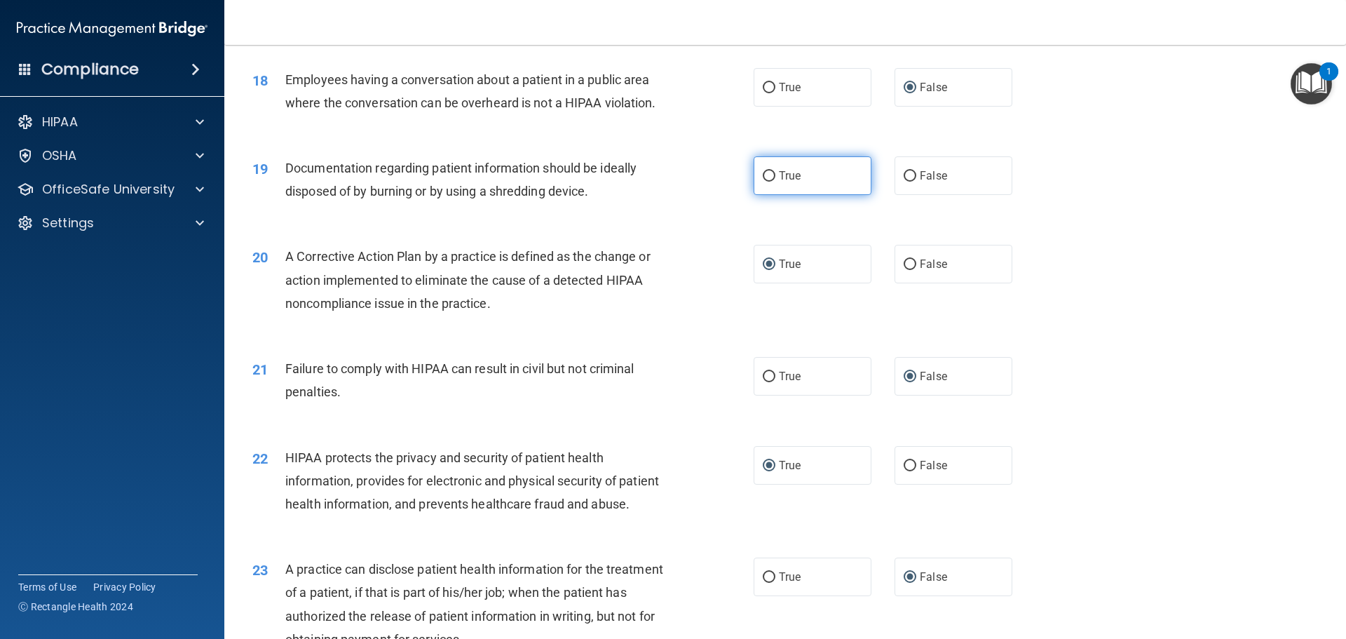
click at [763, 182] on input "True" at bounding box center [769, 176] width 13 height 11
radio input "true"
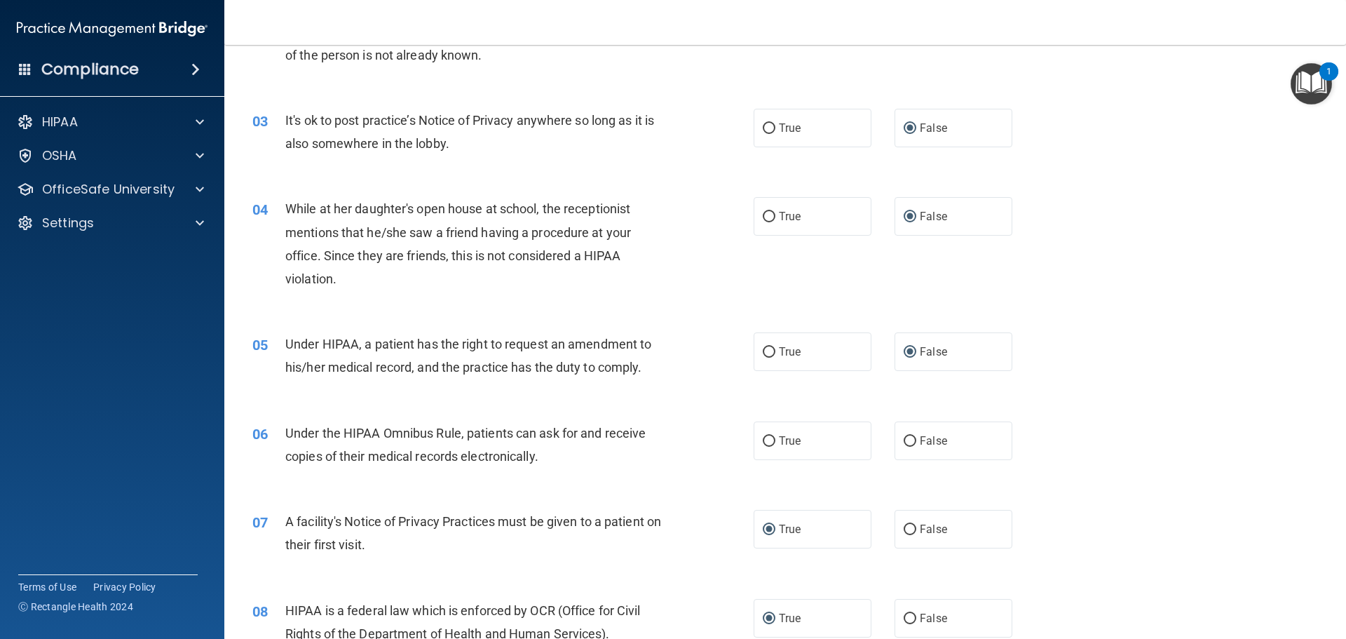
scroll to position [280, 0]
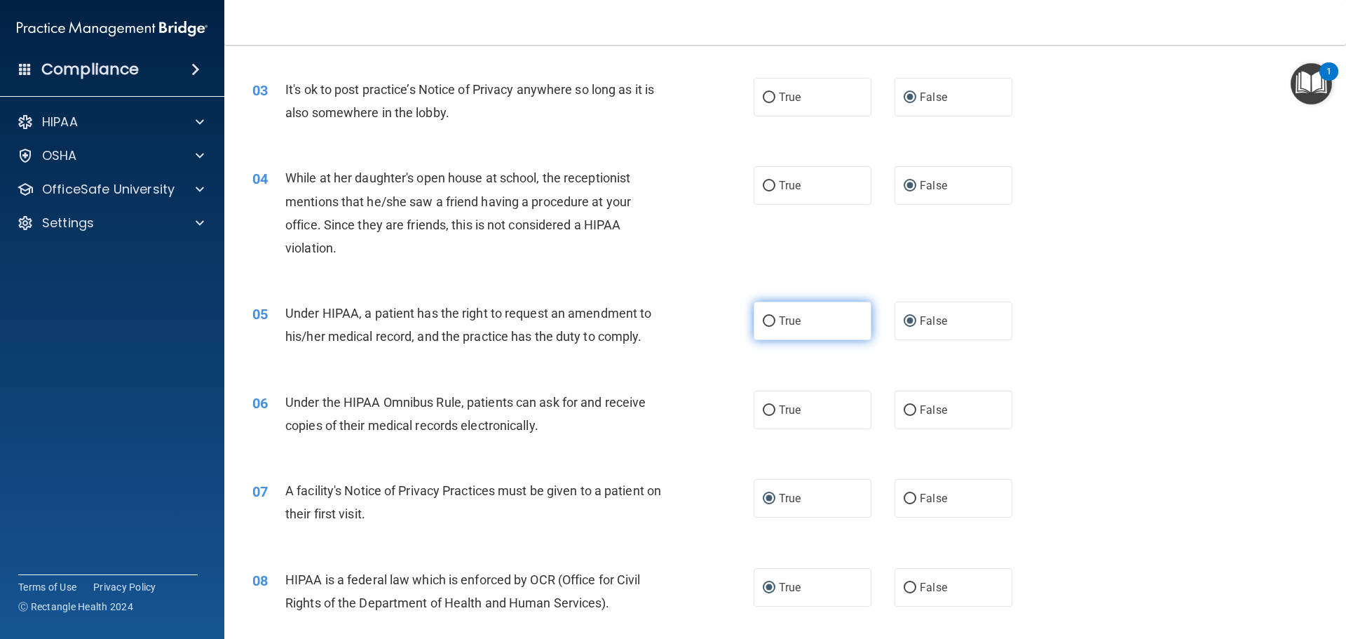
click at [765, 316] on input "True" at bounding box center [769, 321] width 13 height 11
radio input "true"
click at [764, 320] on input "True" at bounding box center [769, 321] width 13 height 11
click at [904, 319] on input "False" at bounding box center [910, 321] width 13 height 11
radio input "true"
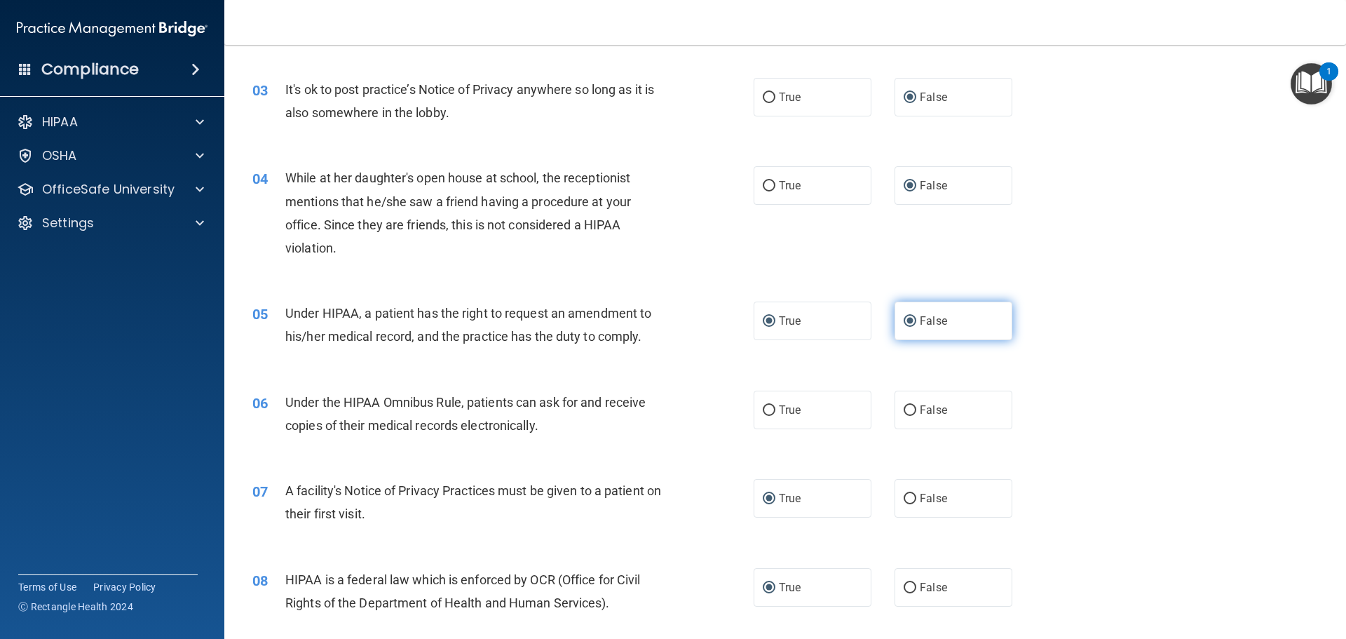
radio input "false"
click at [763, 405] on input "True" at bounding box center [769, 410] width 13 height 11
radio input "true"
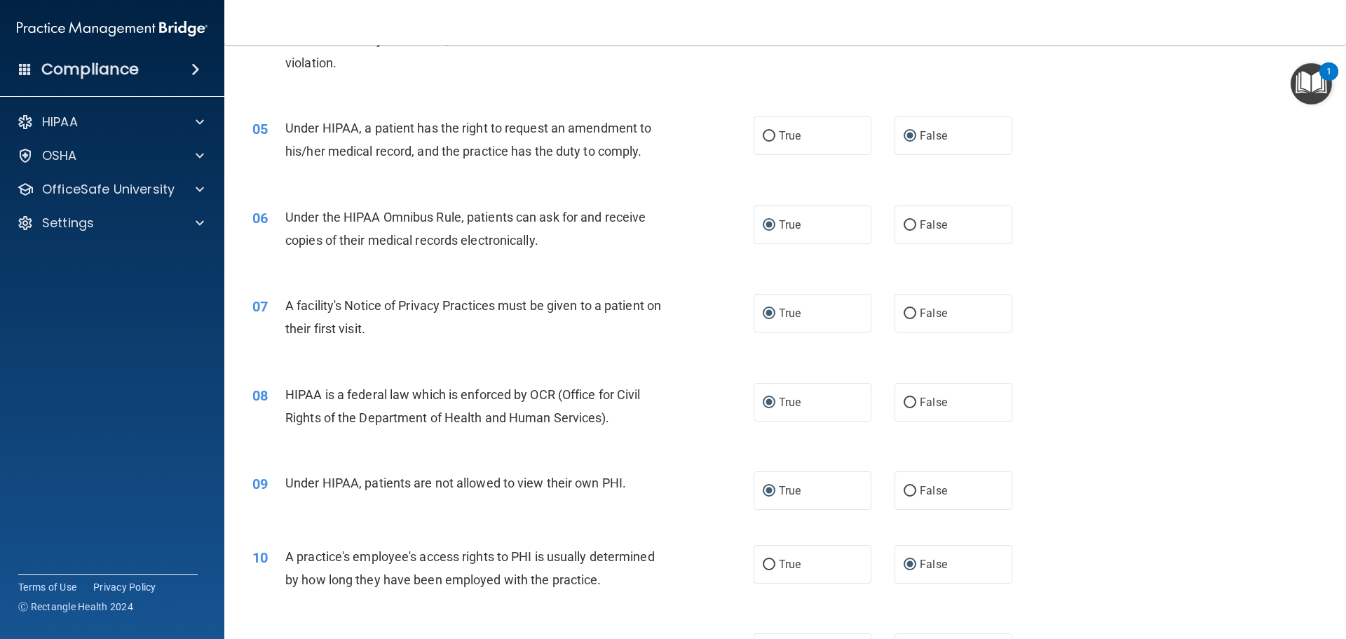
scroll to position [491, 0]
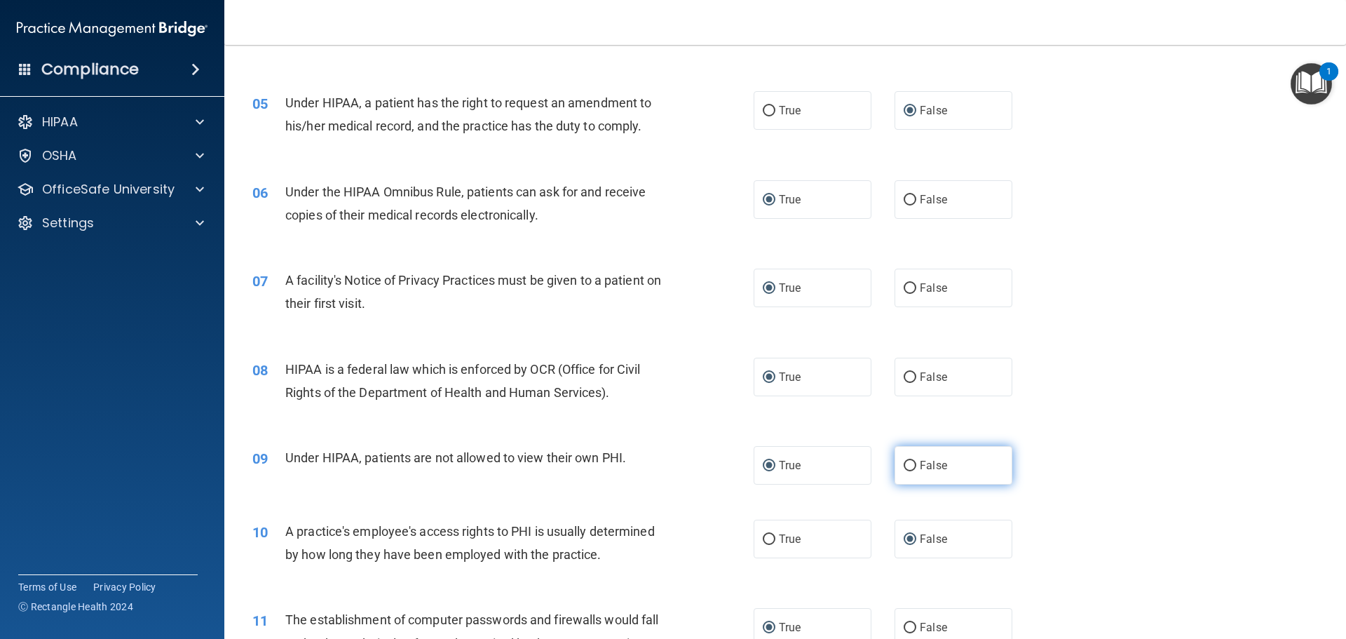
click at [905, 461] on input "False" at bounding box center [910, 466] width 13 height 11
radio input "true"
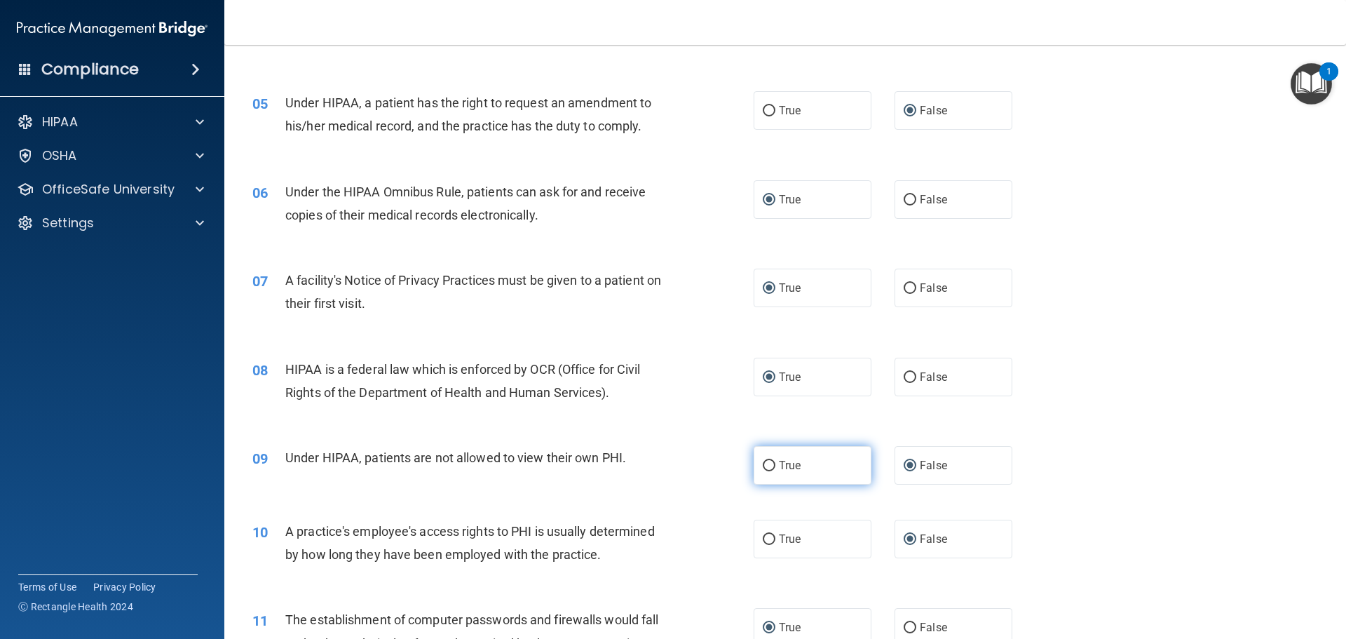
click at [765, 463] on input "True" at bounding box center [769, 466] width 13 height 11
radio input "true"
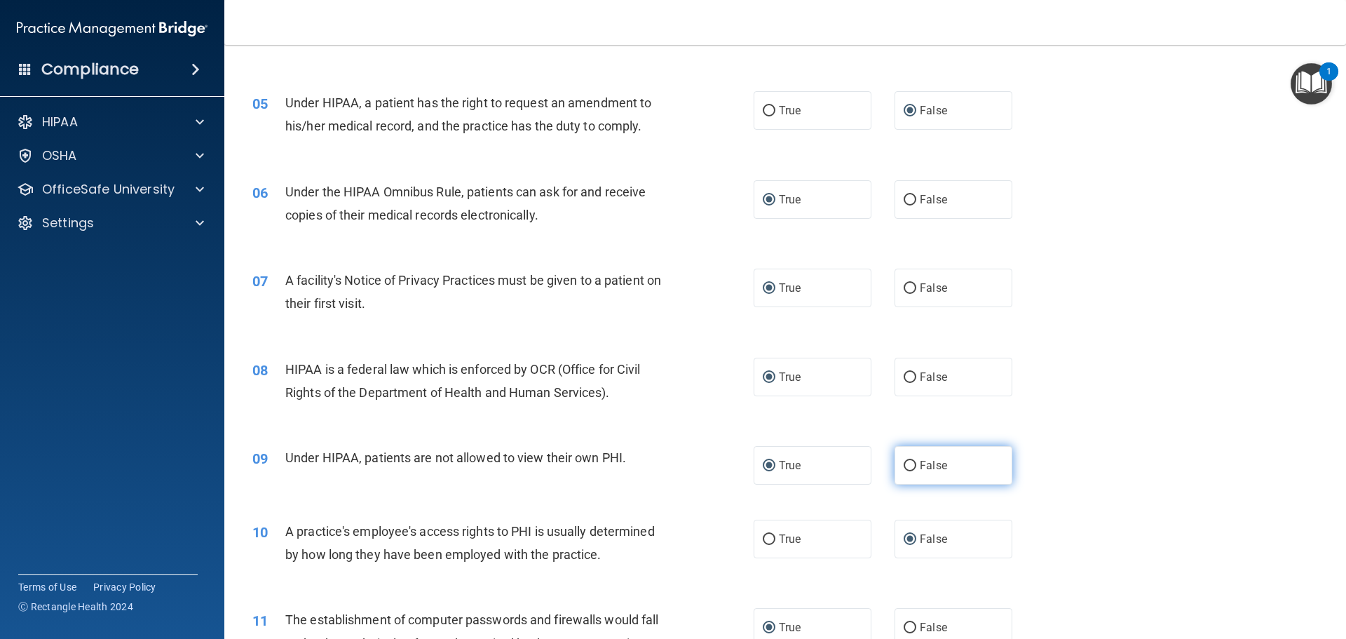
click at [904, 463] on input "False" at bounding box center [910, 466] width 13 height 11
radio input "true"
radio input "false"
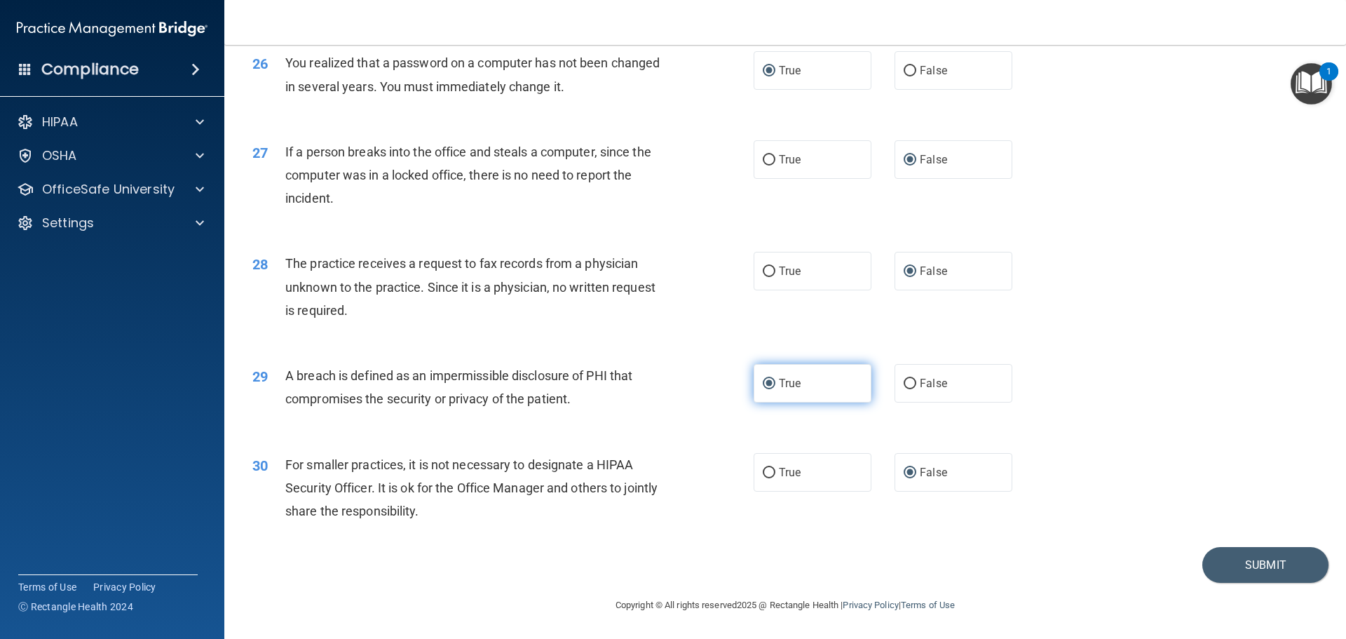
scroll to position [2680, 0]
click at [1244, 561] on button "Submit" at bounding box center [1266, 565] width 126 height 36
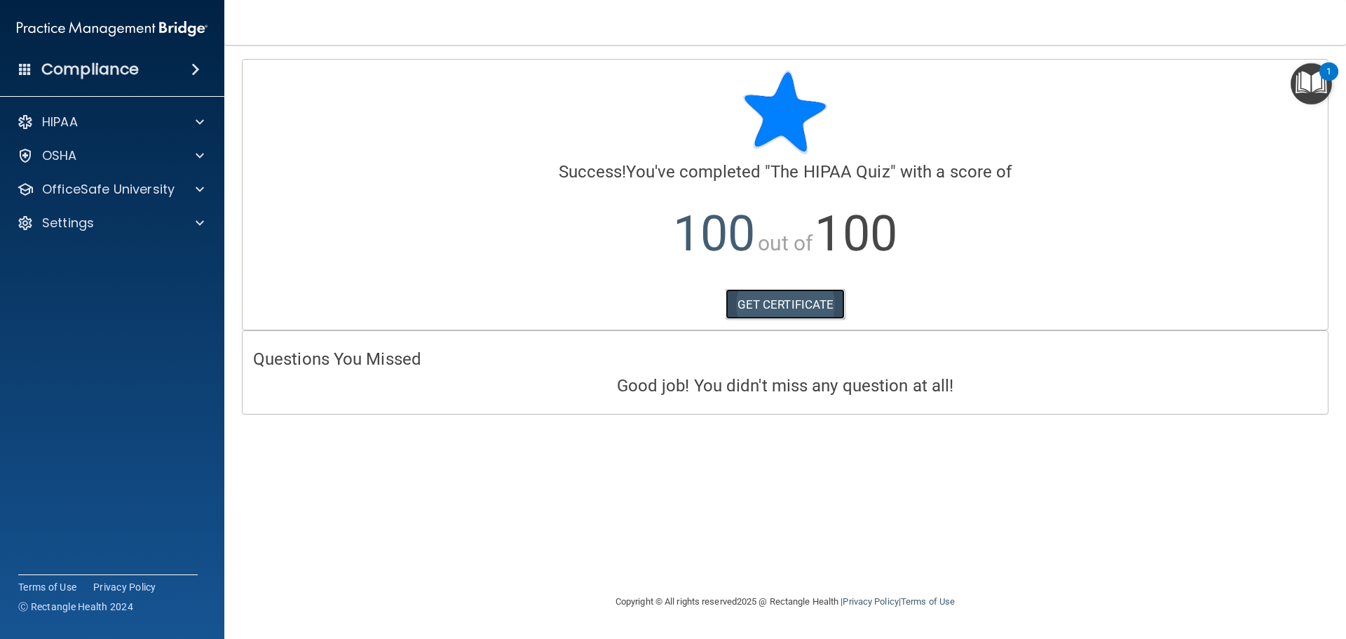
click at [794, 304] on link "GET CERTIFICATE" at bounding box center [786, 304] width 120 height 31
click at [202, 186] on span at bounding box center [200, 189] width 8 height 17
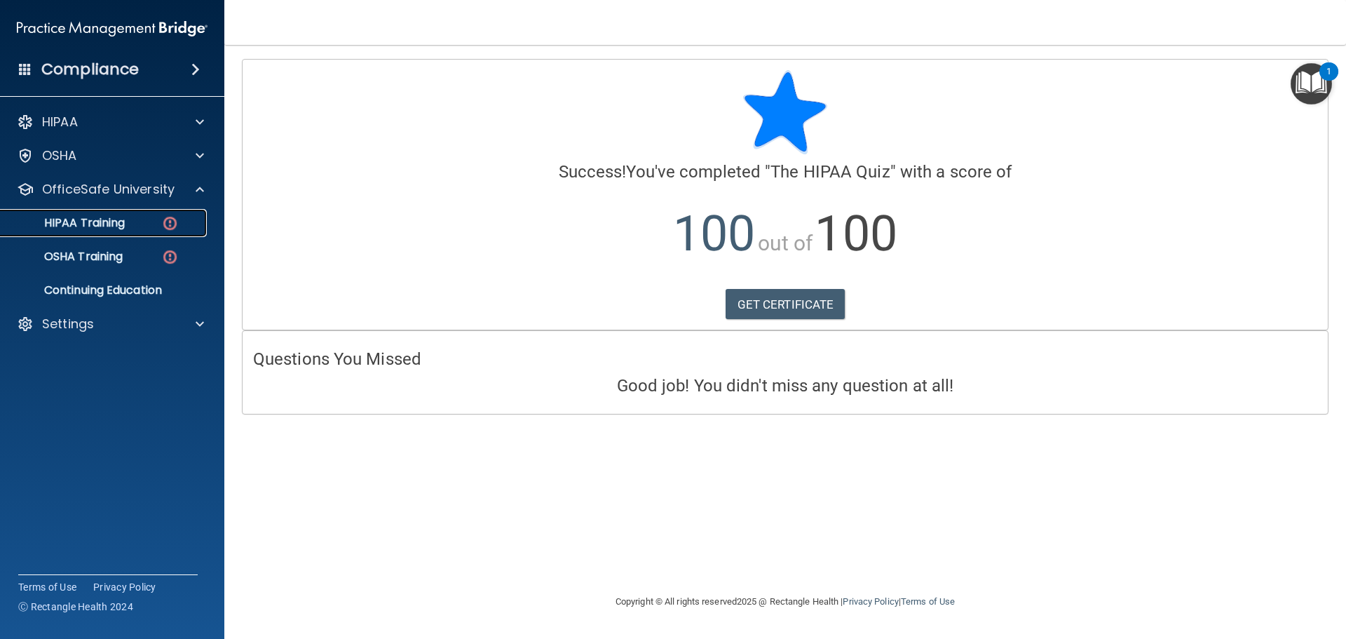
click at [111, 221] on p "HIPAA Training" at bounding box center [67, 223] width 116 height 14
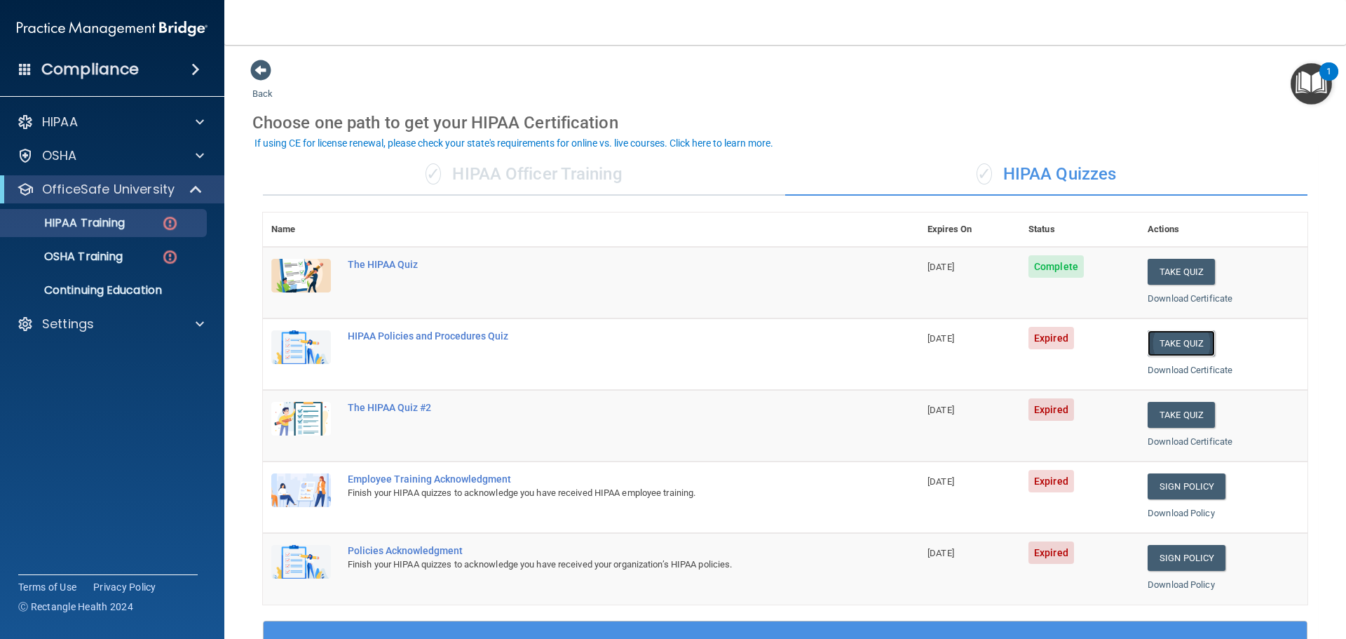
click at [1174, 341] on button "Take Quiz" at bounding box center [1181, 343] width 67 height 26
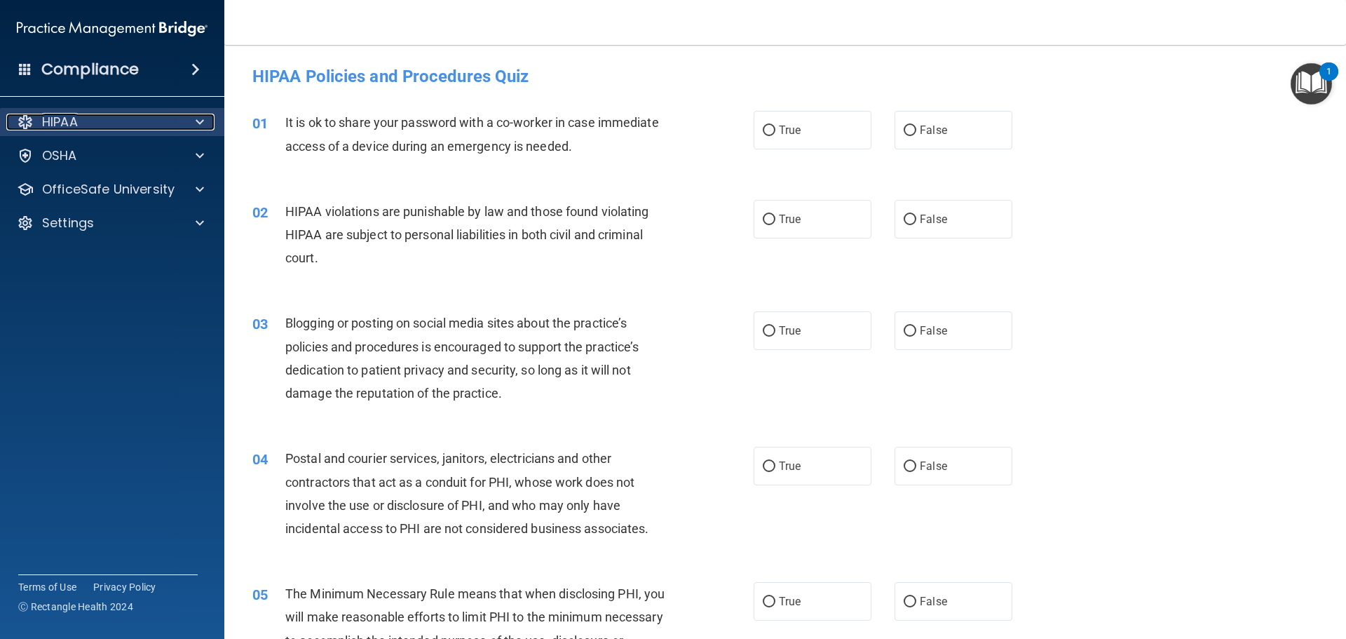
click at [198, 120] on span at bounding box center [200, 122] width 8 height 17
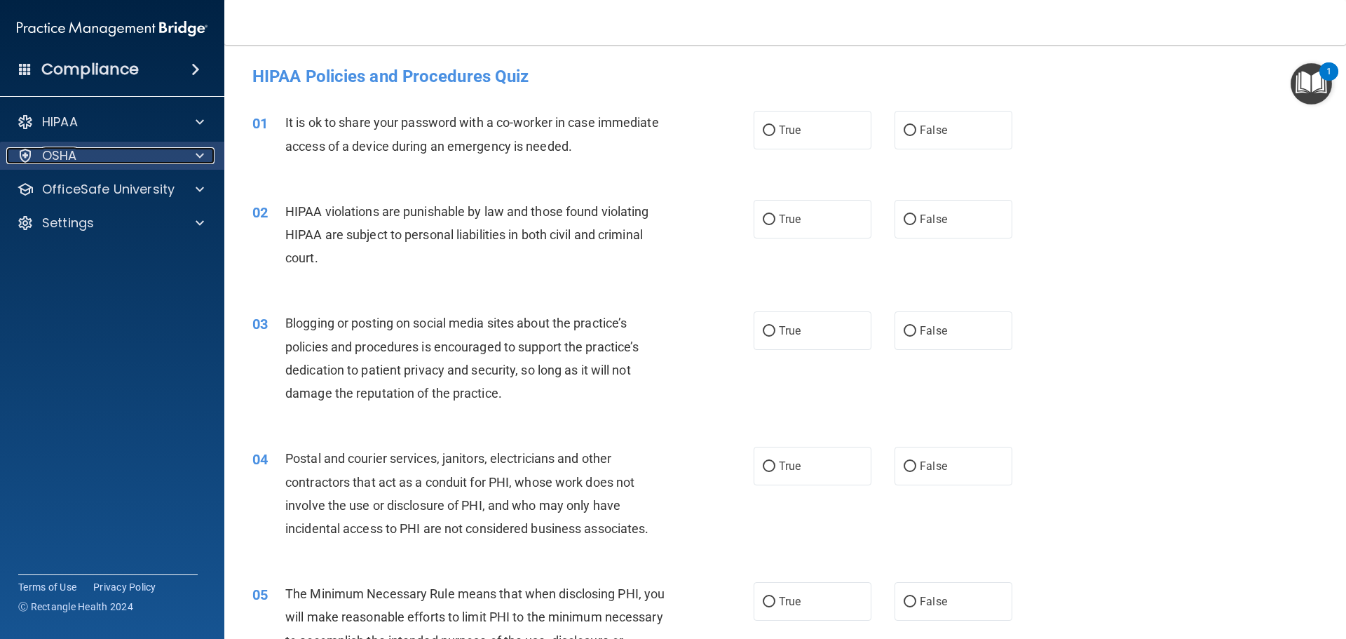
click at [198, 151] on span at bounding box center [200, 155] width 8 height 17
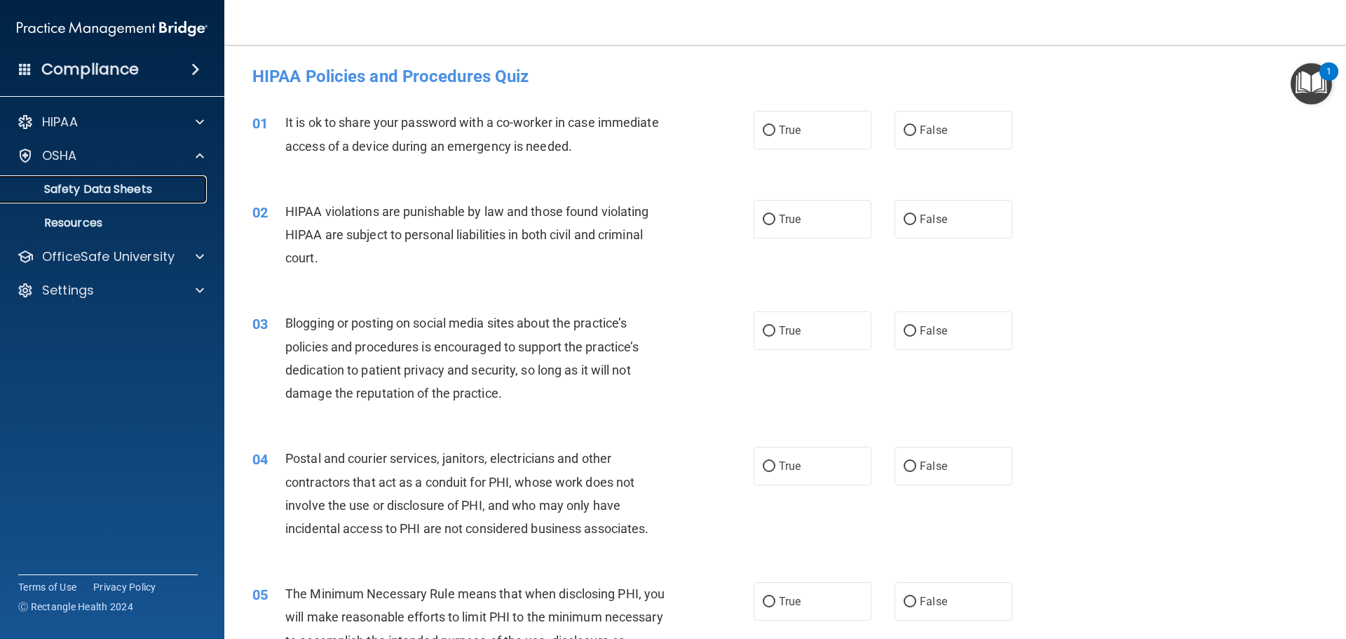
click at [143, 183] on p "Safety Data Sheets" at bounding box center [104, 189] width 191 height 14
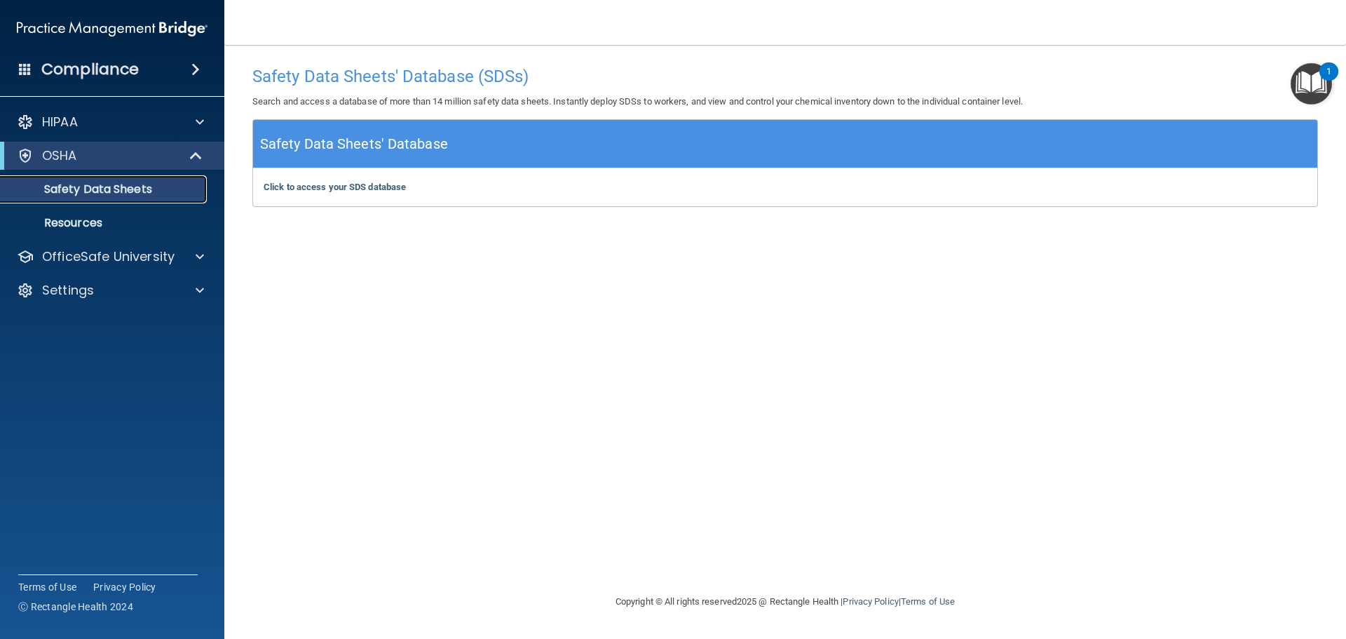
click at [107, 186] on p "Safety Data Sheets" at bounding box center [104, 189] width 191 height 14
click at [195, 149] on span at bounding box center [197, 155] width 12 height 17
click at [198, 184] on span at bounding box center [200, 189] width 8 height 17
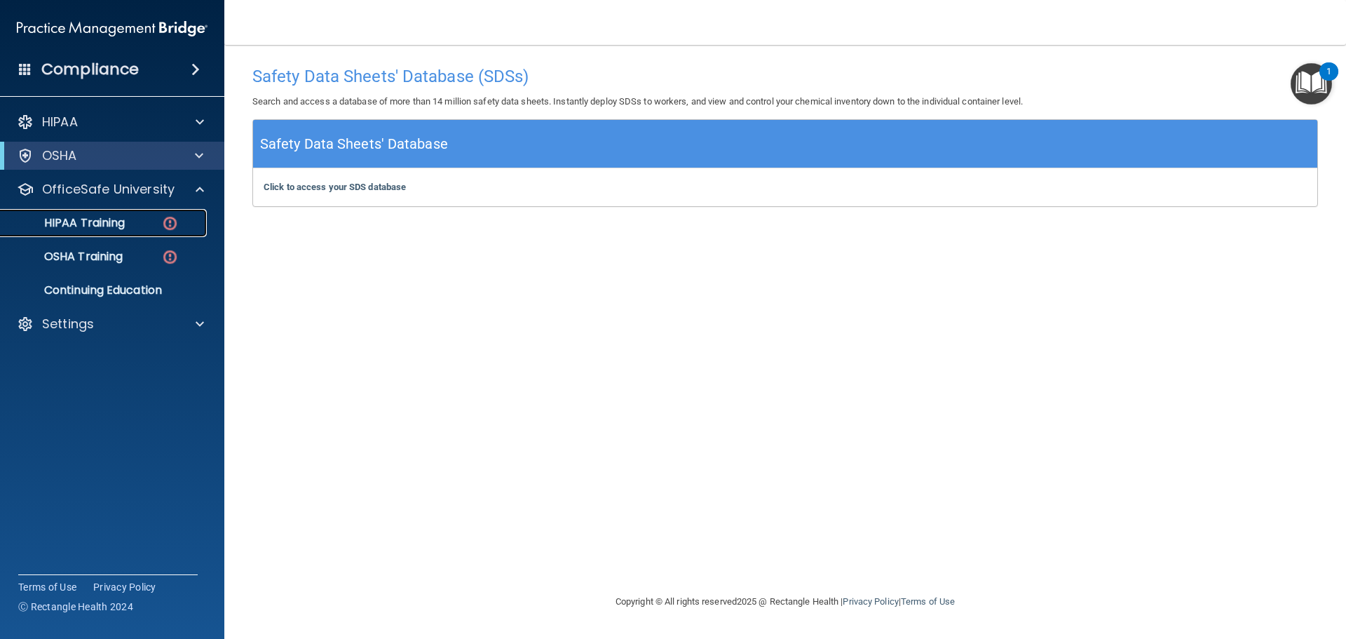
click at [169, 220] on img at bounding box center [170, 224] width 18 height 18
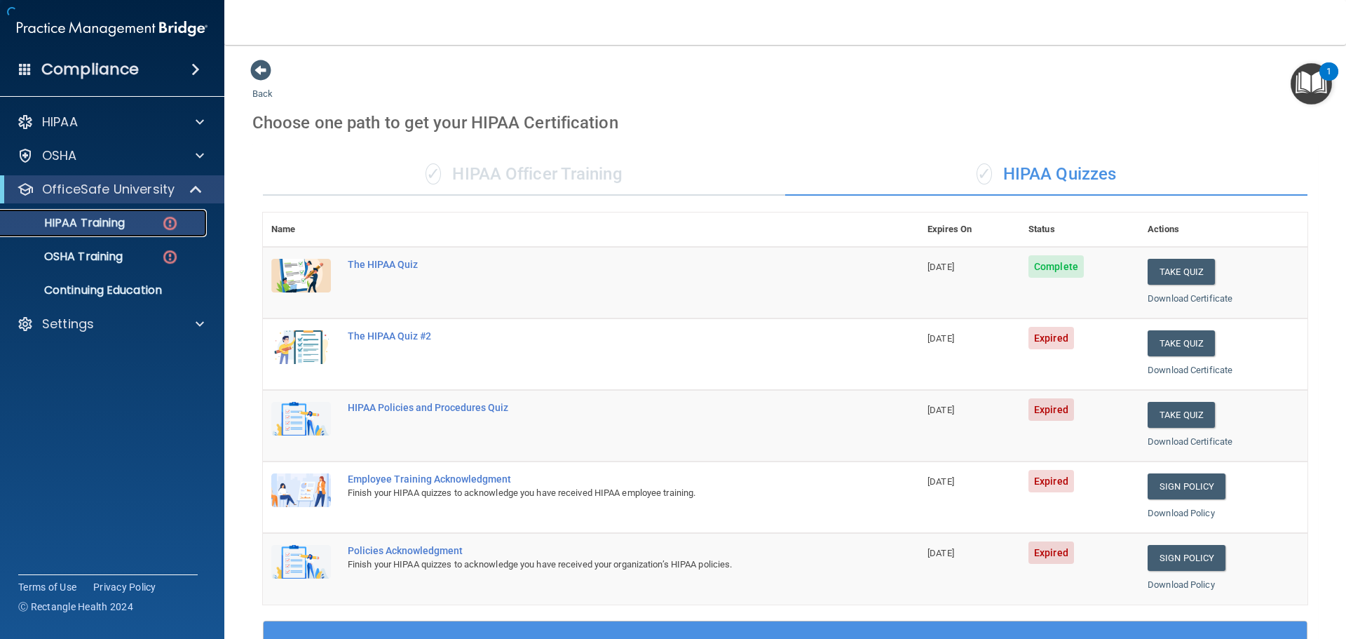
click at [169, 219] on img at bounding box center [170, 224] width 18 height 18
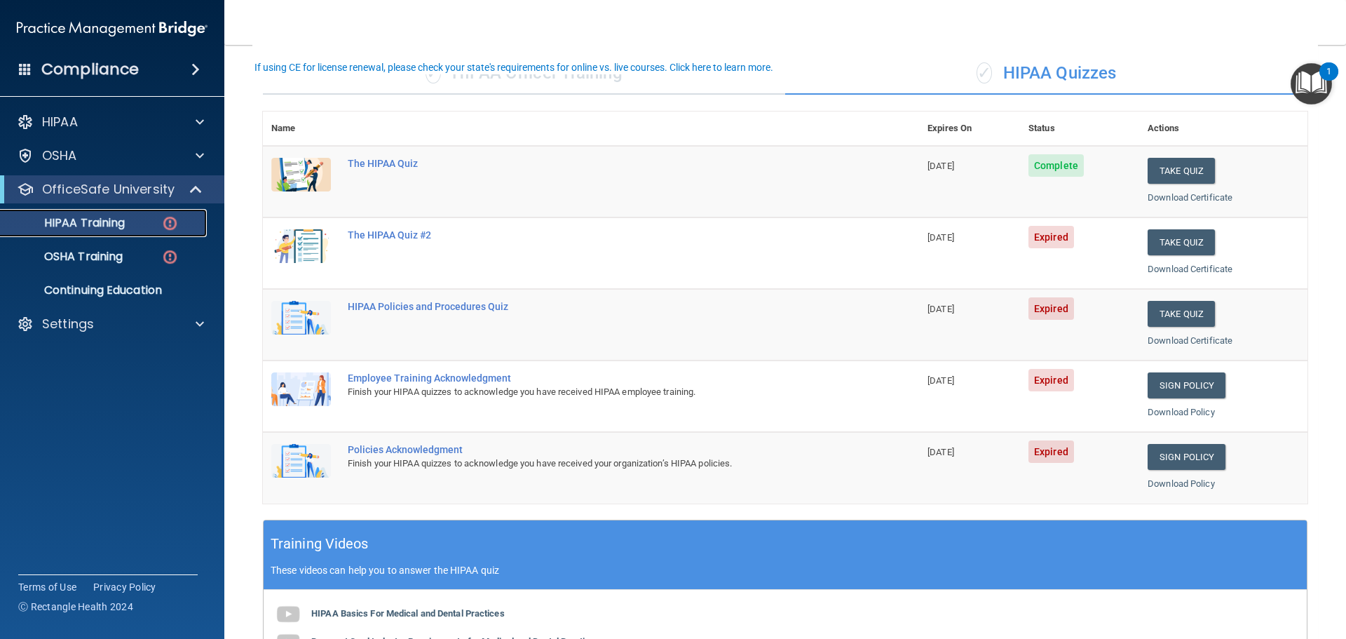
scroll to position [70, 0]
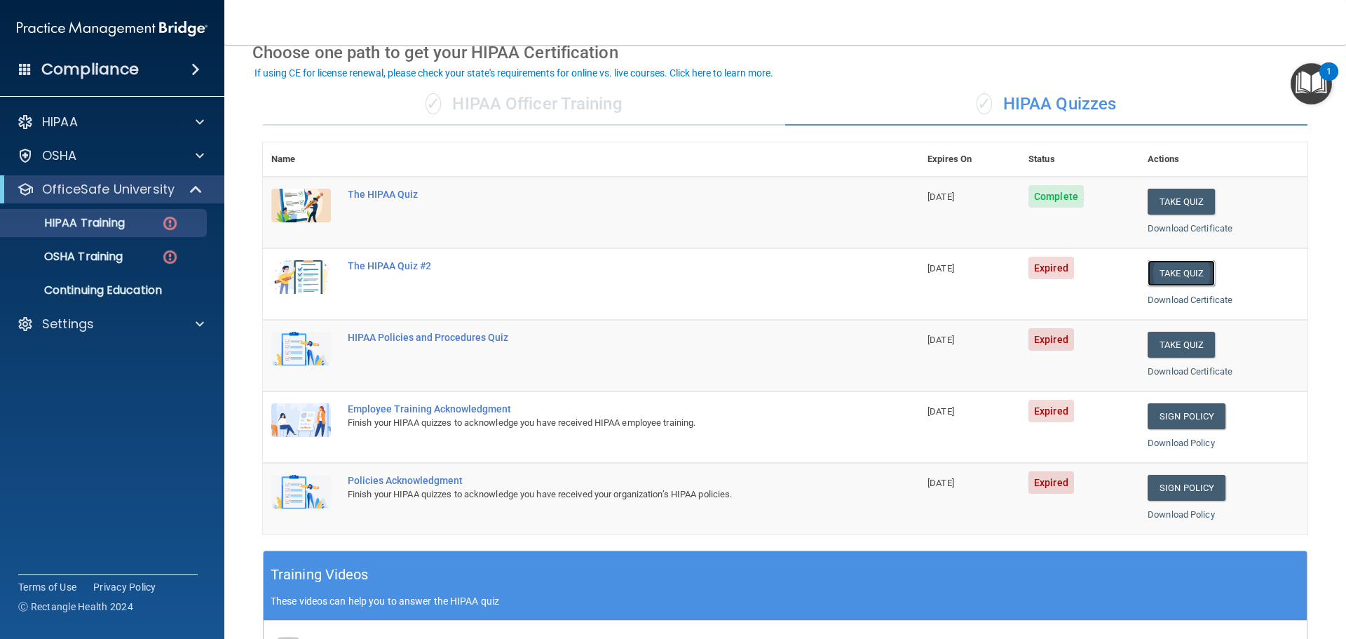
click at [1172, 270] on button "Take Quiz" at bounding box center [1181, 273] width 67 height 26
